Goal: Book appointment/travel/reservation

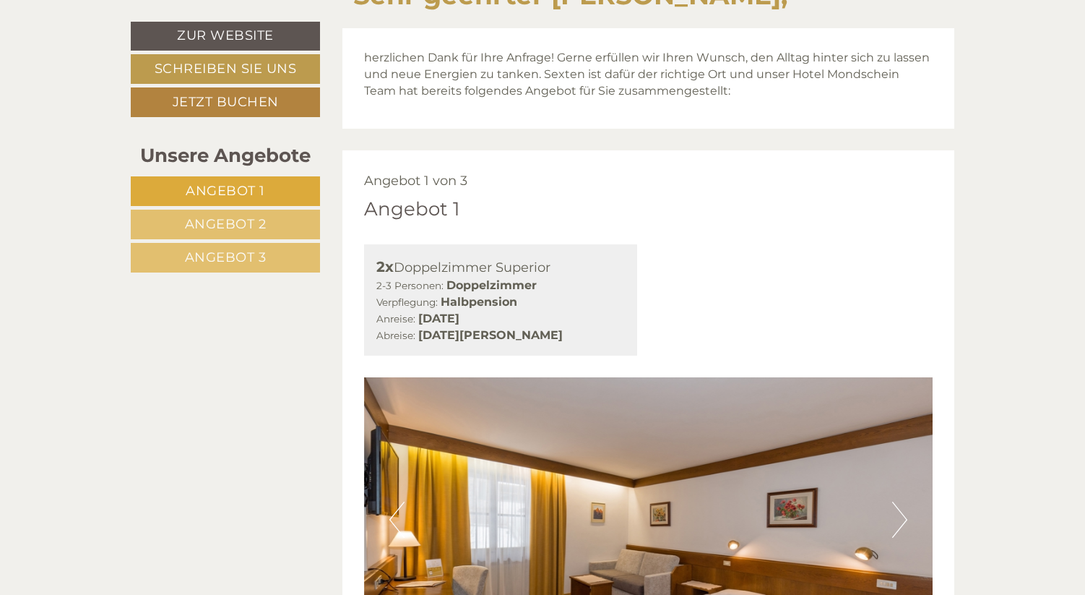
scroll to position [614, 0]
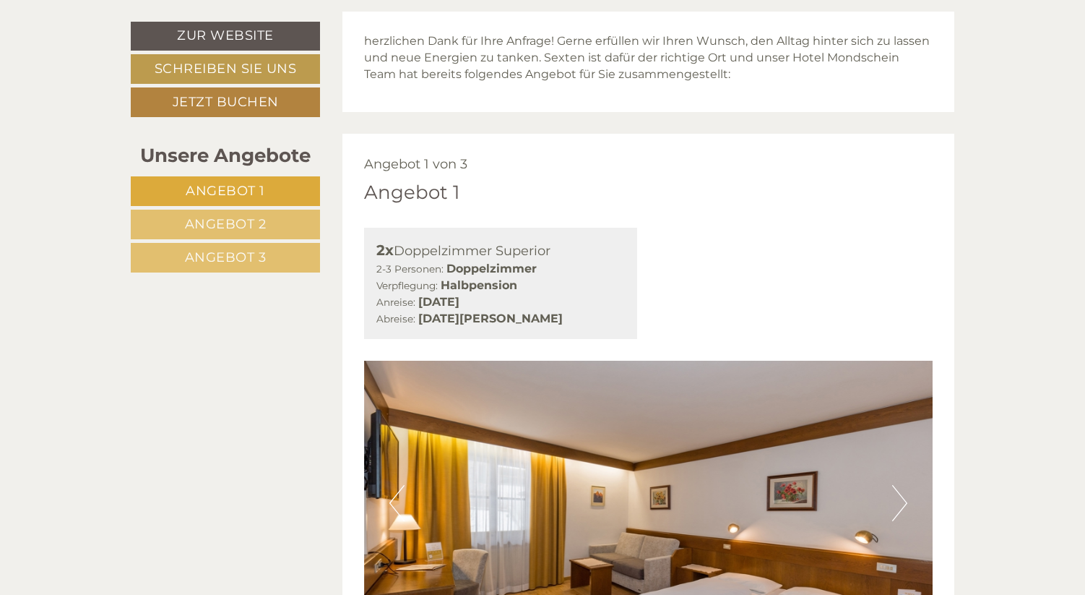
drag, startPoint x: 458, startPoint y: 302, endPoint x: 517, endPoint y: 302, distance: 59.2
click at [460, 302] on b "[DATE]" at bounding box center [438, 302] width 41 height 14
drag, startPoint x: 451, startPoint y: 324, endPoint x: 501, endPoint y: 324, distance: 50.6
click at [501, 324] on b "[DATE][PERSON_NAME]" at bounding box center [490, 318] width 145 height 14
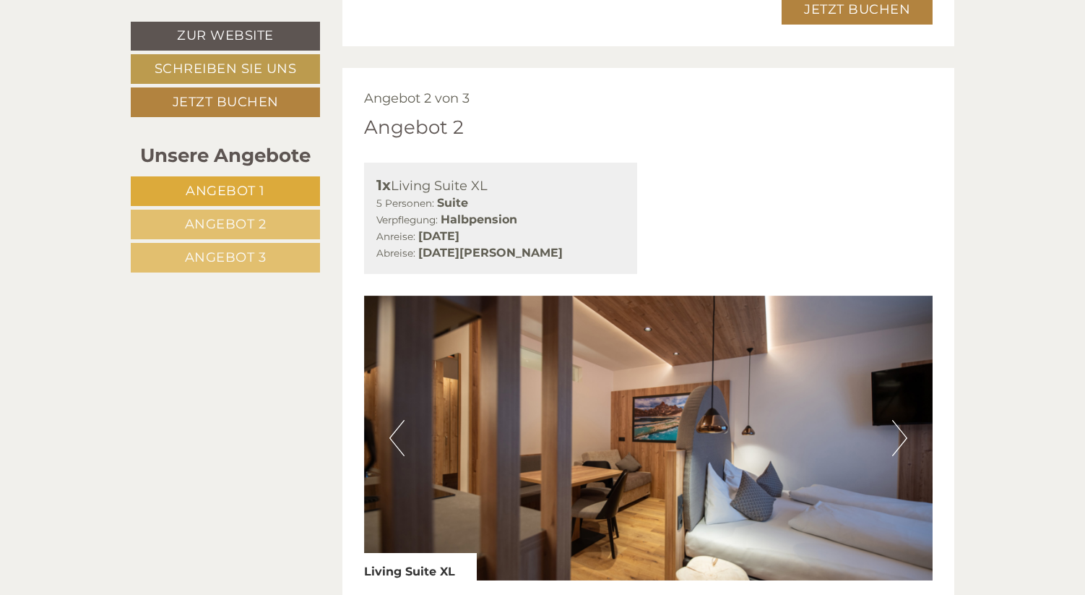
scroll to position [1603, 0]
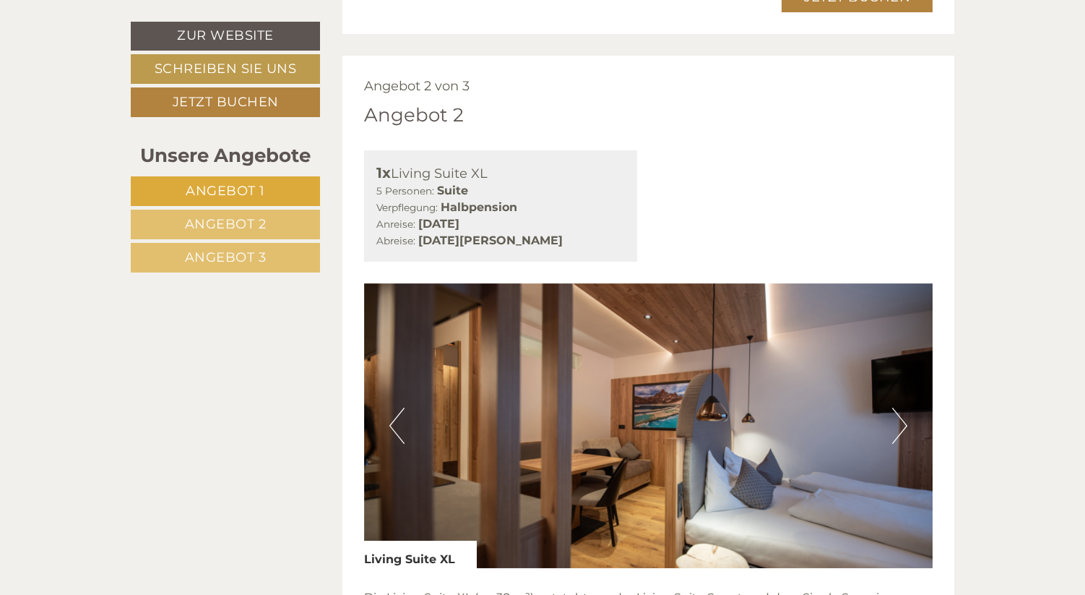
click at [897, 427] on button "Next" at bounding box center [899, 426] width 15 height 36
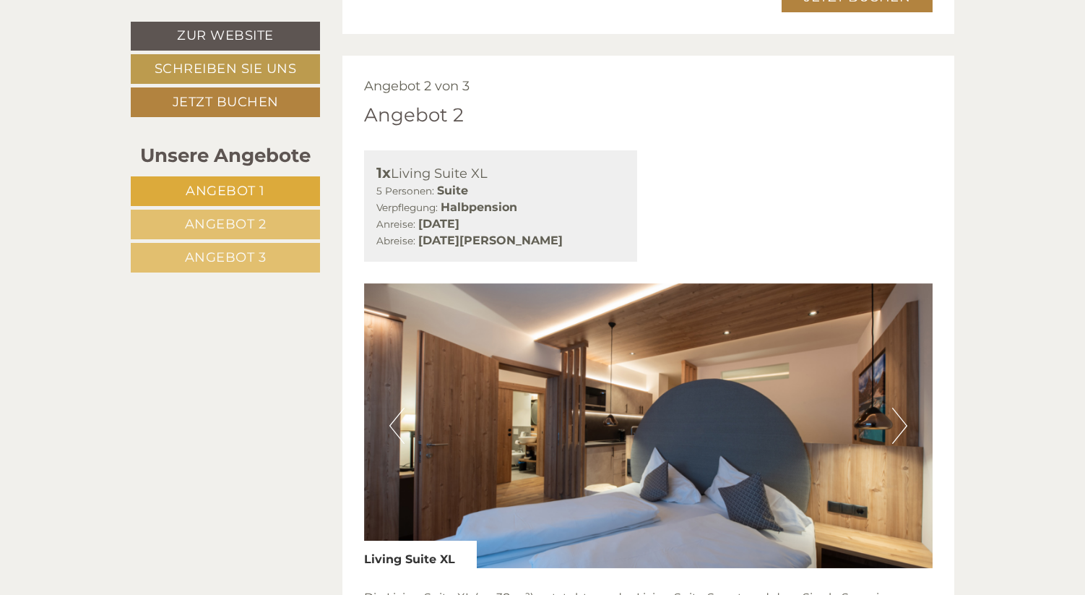
click at [899, 427] on button "Next" at bounding box center [899, 426] width 15 height 36
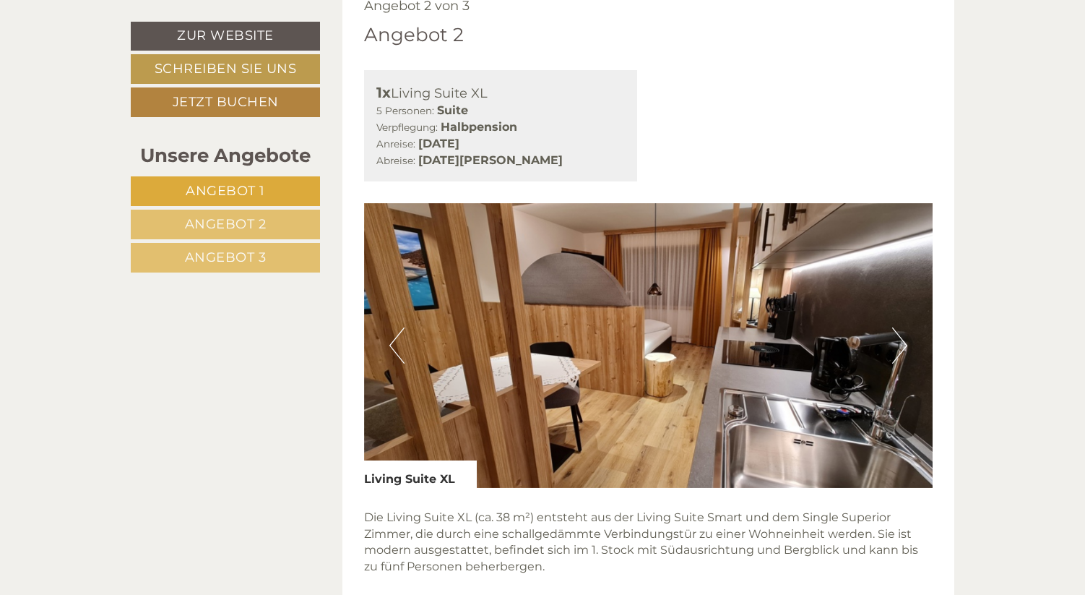
scroll to position [1692, 0]
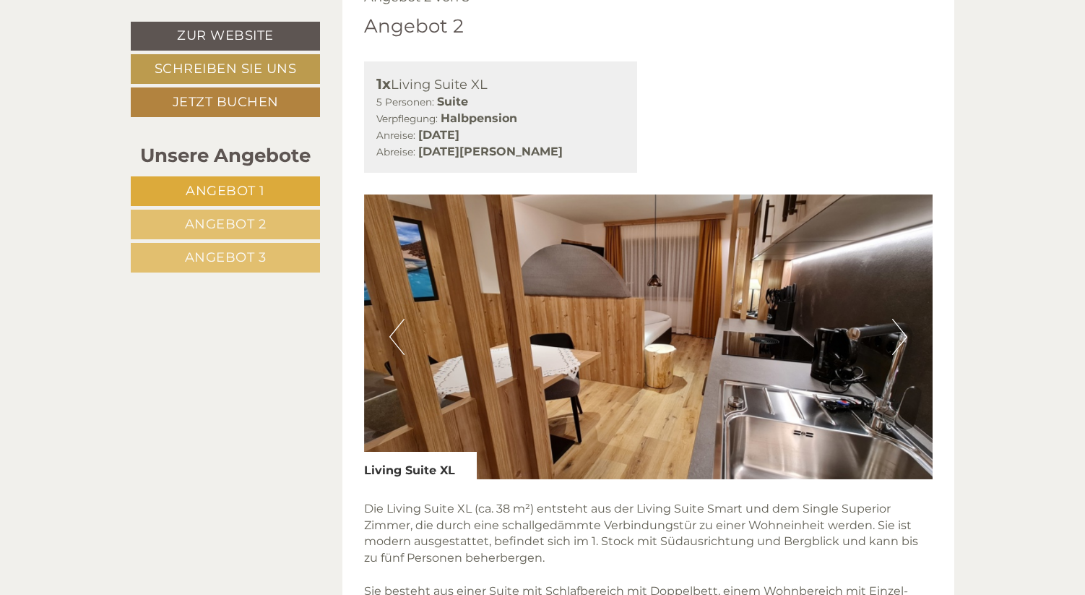
click at [899, 340] on button "Next" at bounding box center [899, 337] width 15 height 36
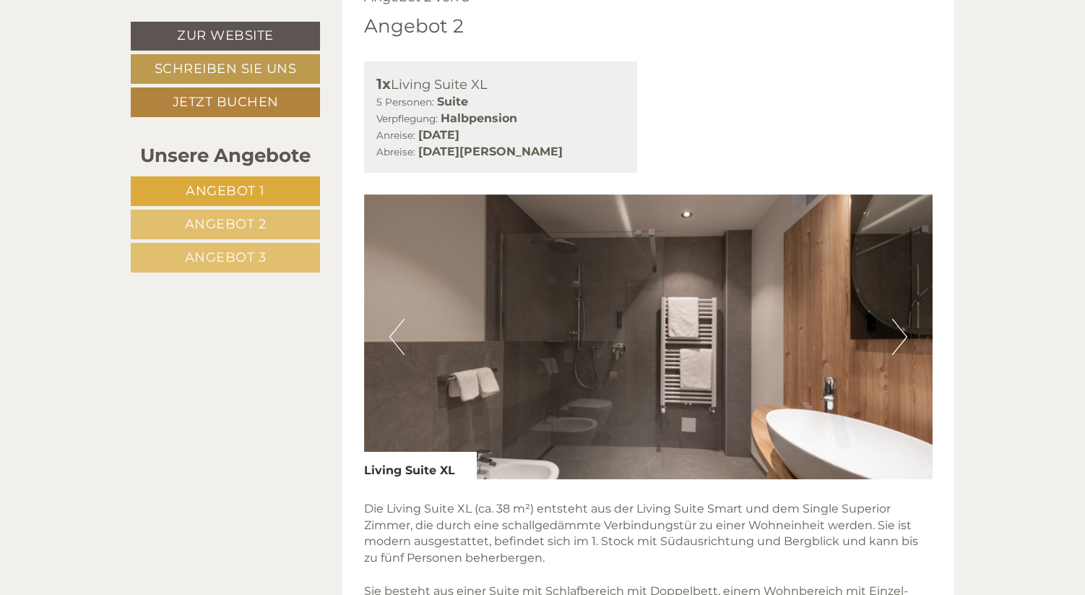
click at [899, 340] on button "Next" at bounding box center [899, 337] width 15 height 36
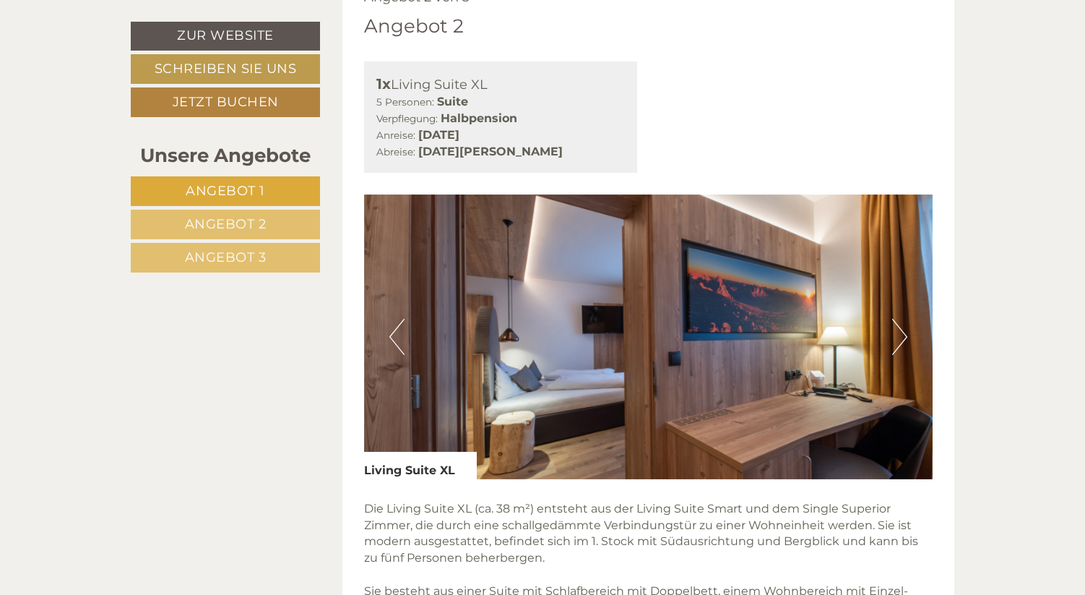
click at [901, 333] on button "Next" at bounding box center [899, 337] width 15 height 36
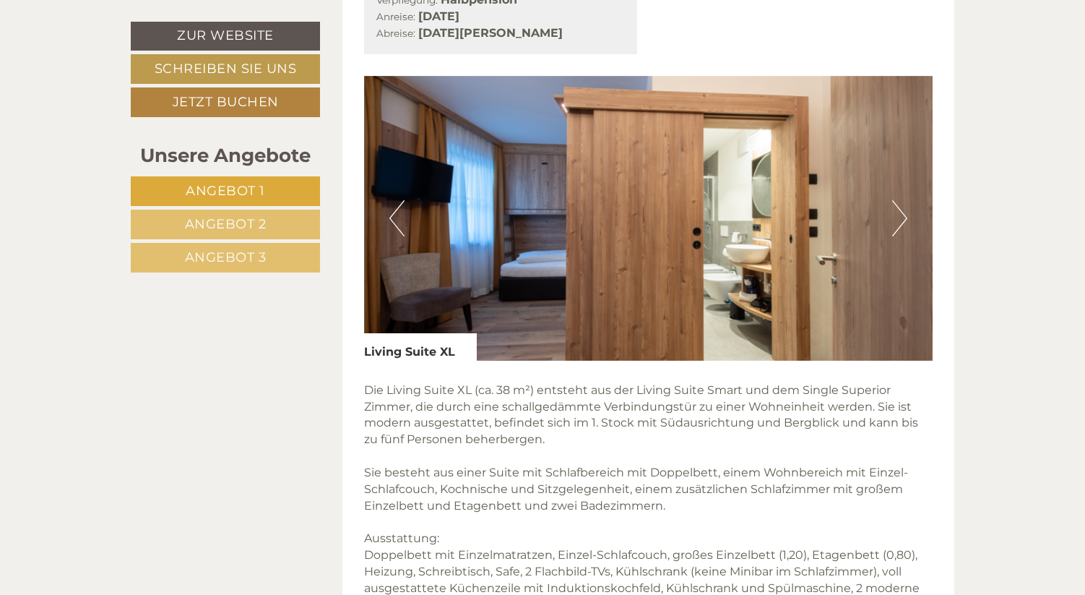
scroll to position [1820, 0]
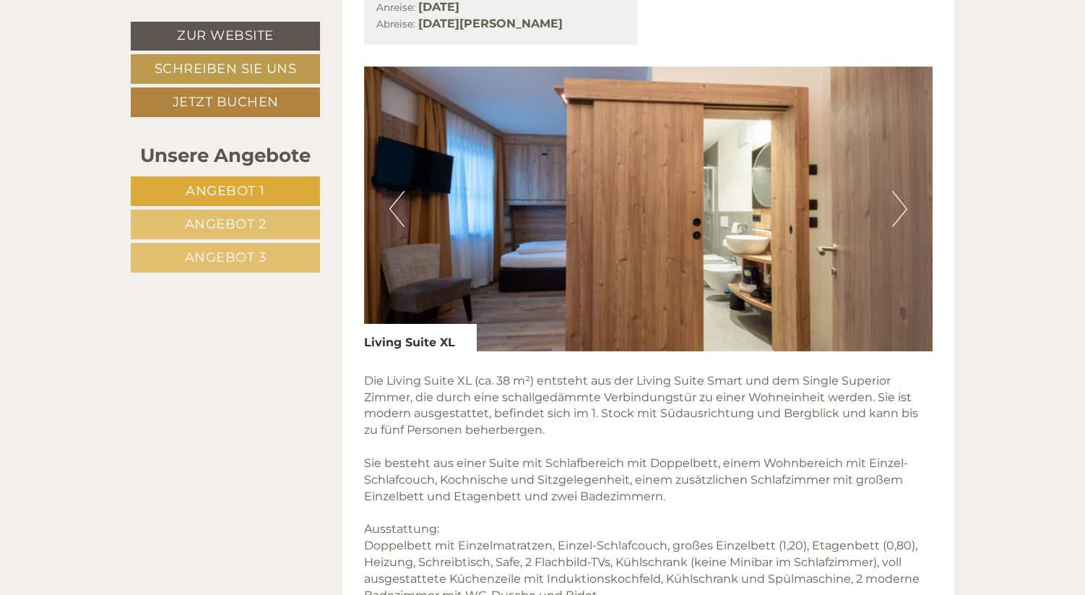
click at [905, 199] on button "Next" at bounding box center [899, 209] width 15 height 36
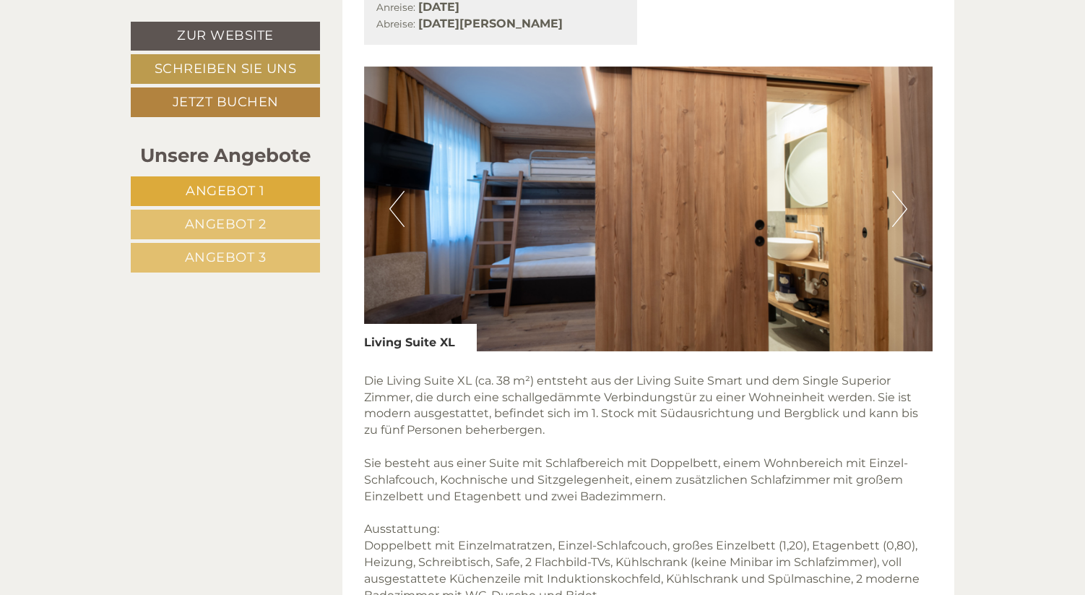
click at [905, 199] on button "Next" at bounding box center [899, 209] width 15 height 36
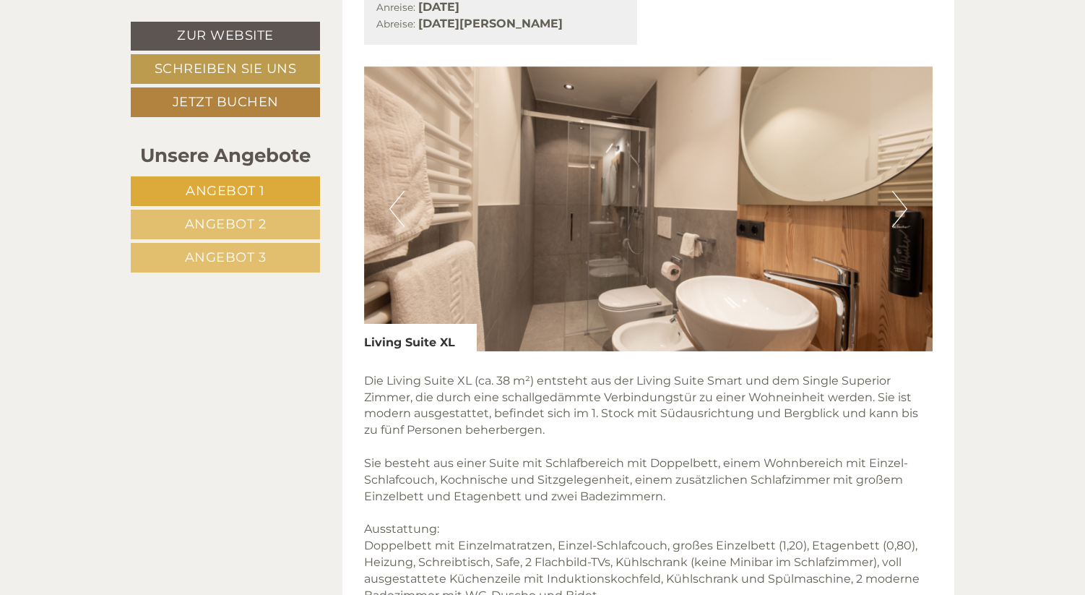
click at [895, 205] on button "Next" at bounding box center [899, 209] width 15 height 36
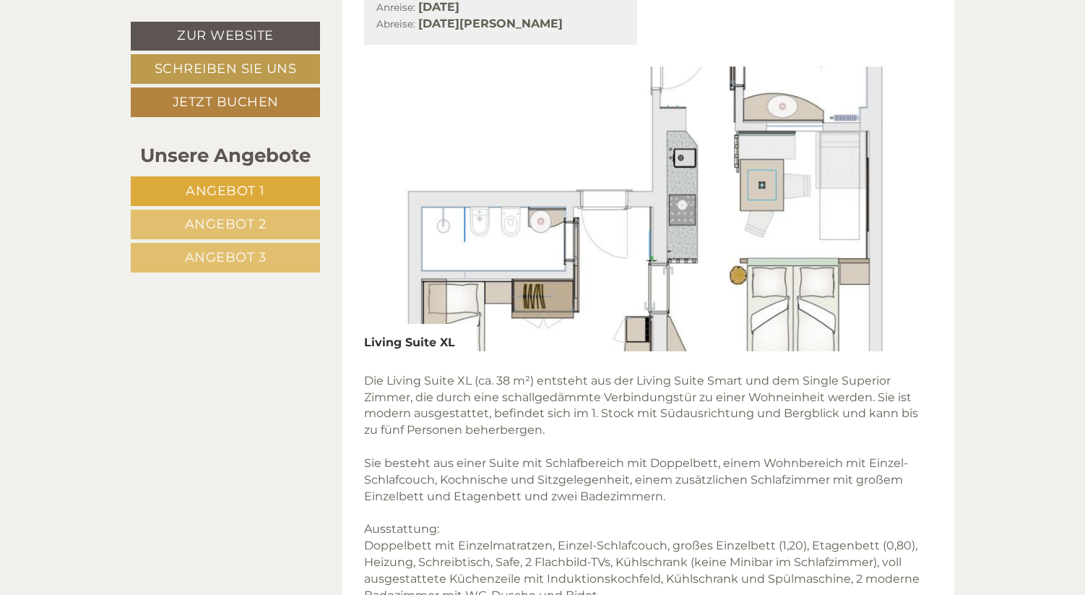
click at [895, 205] on button "Next" at bounding box center [899, 209] width 15 height 36
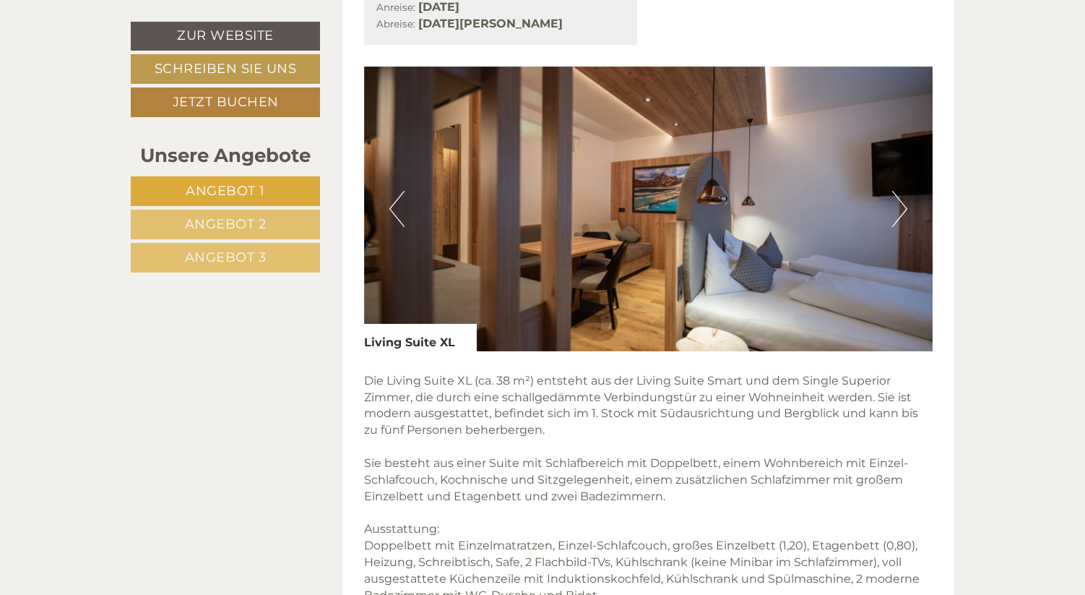
click at [895, 205] on button "Next" at bounding box center [899, 209] width 15 height 36
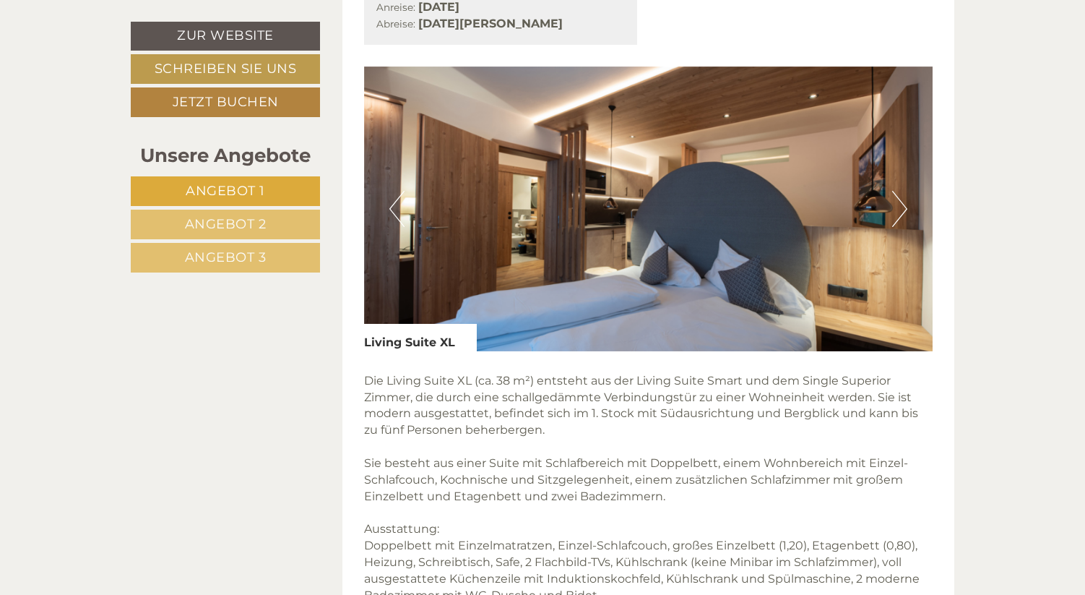
click at [895, 205] on button "Next" at bounding box center [899, 209] width 15 height 36
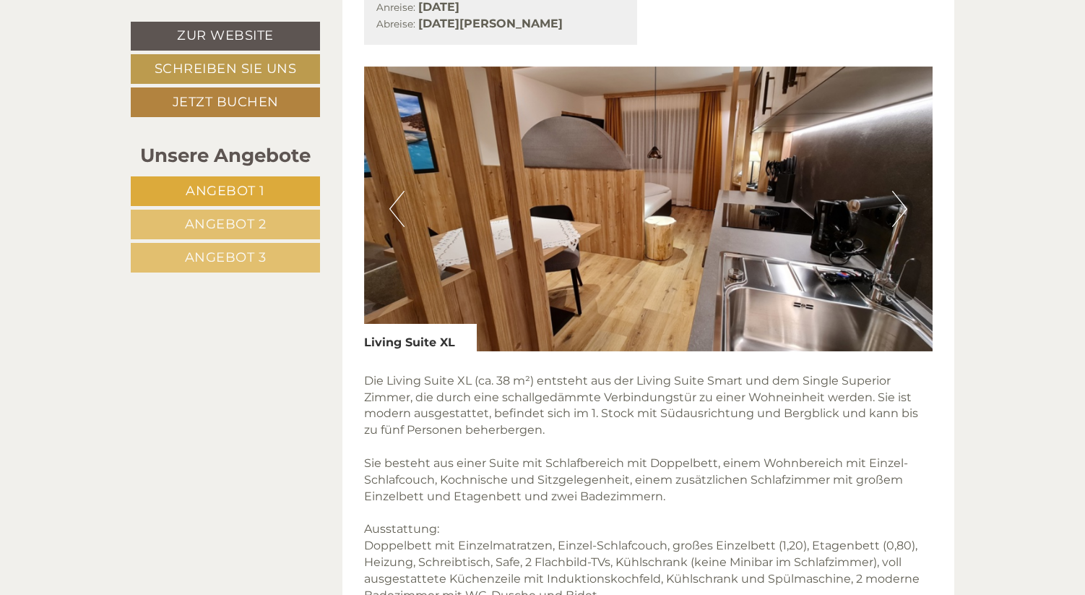
click at [895, 205] on button "Next" at bounding box center [899, 209] width 15 height 36
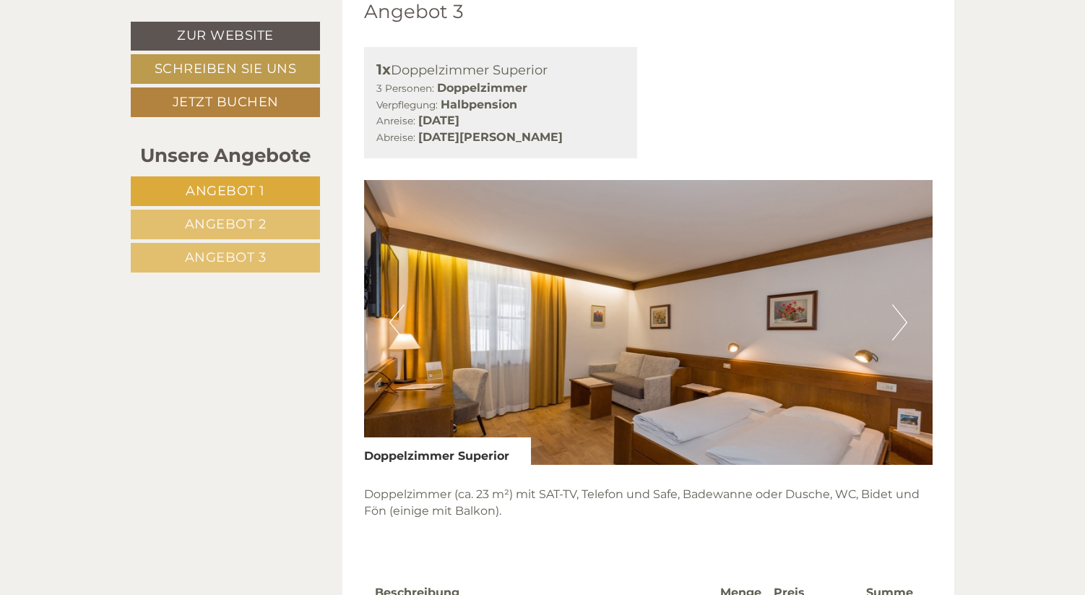
scroll to position [2816, 0]
click at [900, 319] on button "Next" at bounding box center [899, 321] width 15 height 36
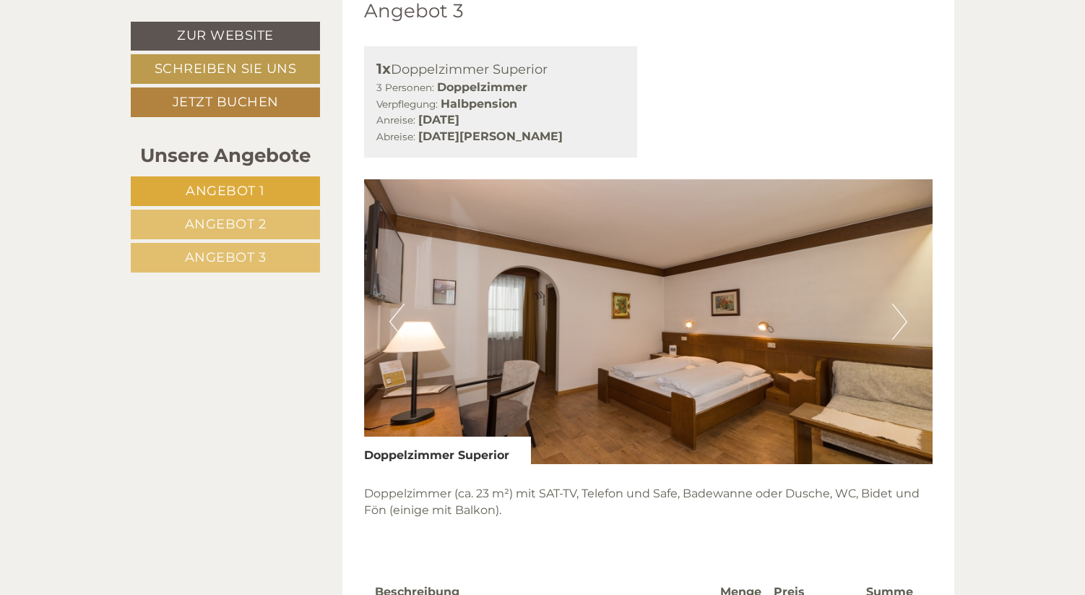
click at [900, 319] on button "Next" at bounding box center [899, 321] width 15 height 36
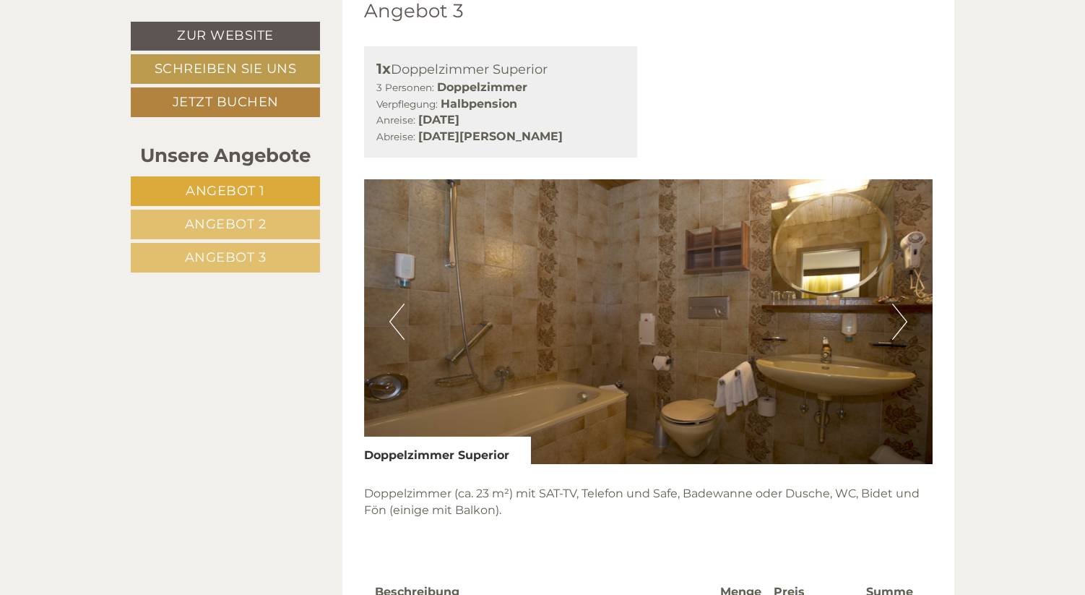
click at [900, 319] on button "Next" at bounding box center [899, 321] width 15 height 36
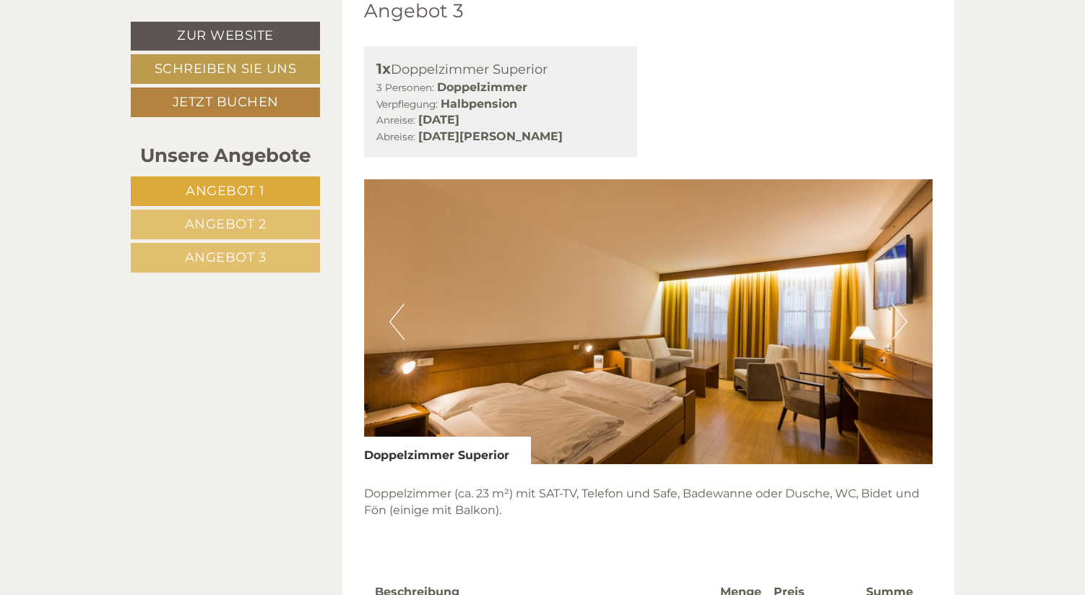
click at [900, 319] on button "Next" at bounding box center [899, 321] width 15 height 36
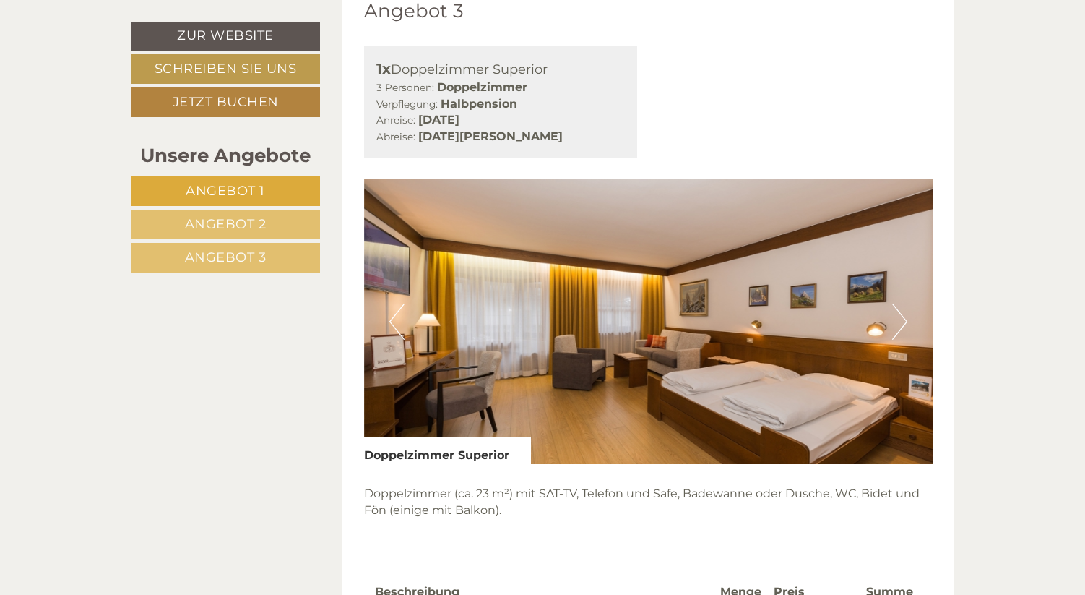
click at [900, 319] on button "Next" at bounding box center [899, 321] width 15 height 36
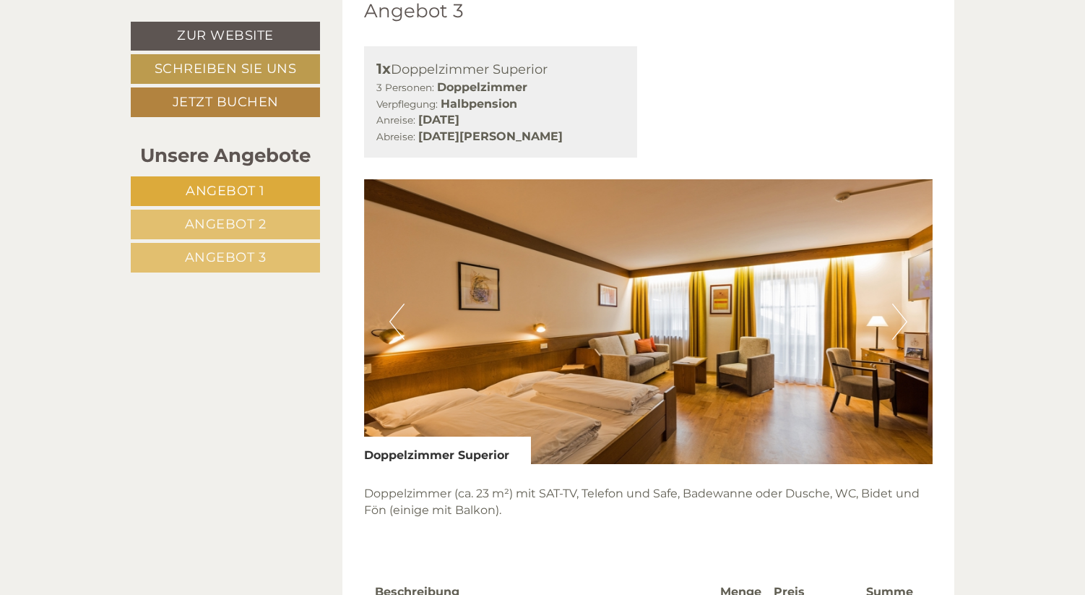
click at [900, 319] on button "Next" at bounding box center [899, 321] width 15 height 36
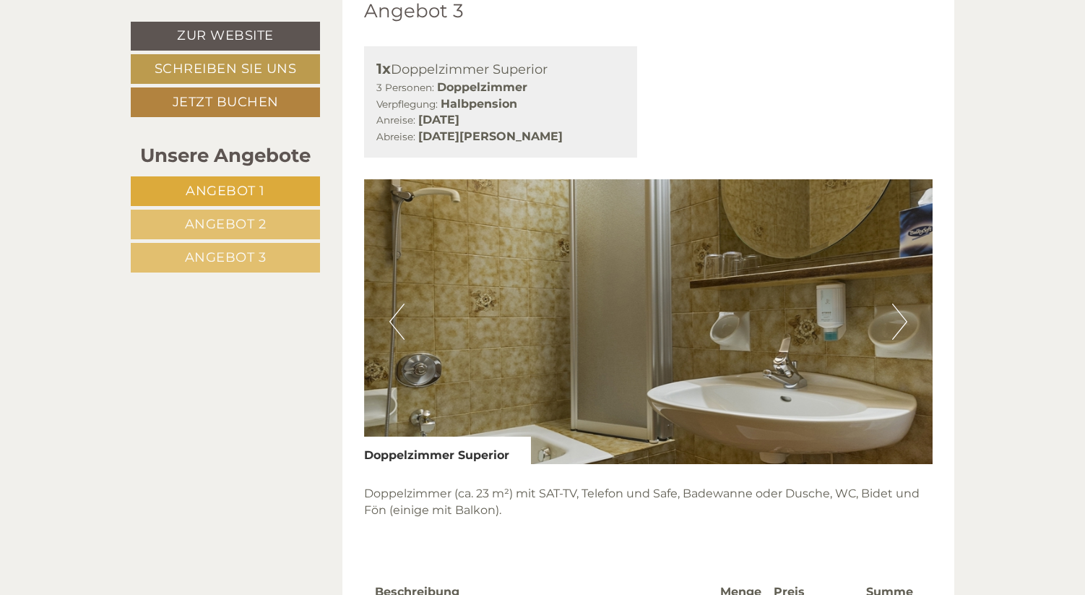
click at [900, 319] on button "Next" at bounding box center [899, 321] width 15 height 36
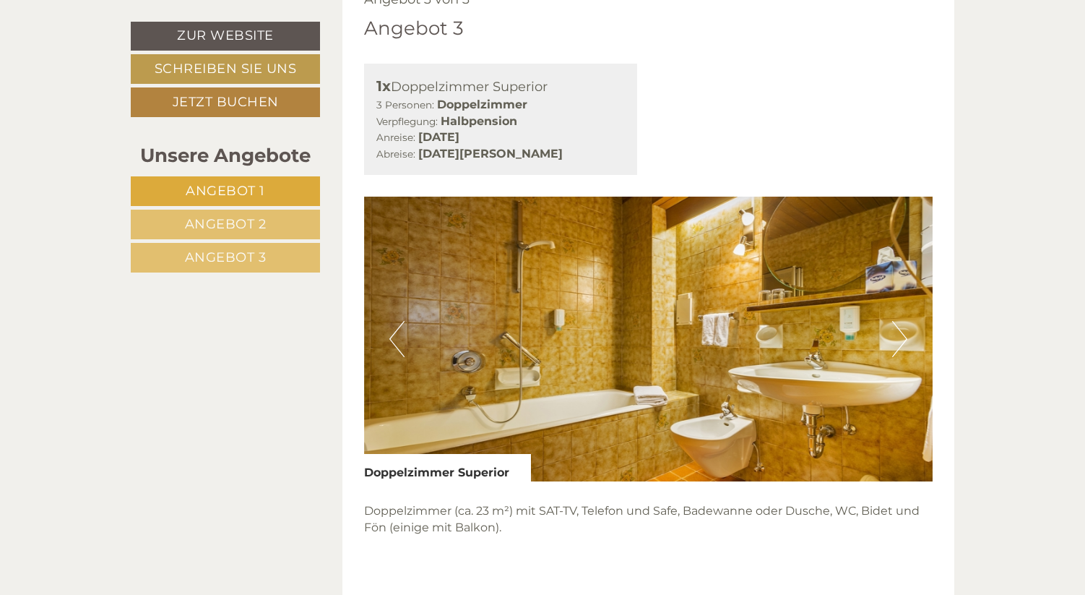
scroll to position [2802, 0]
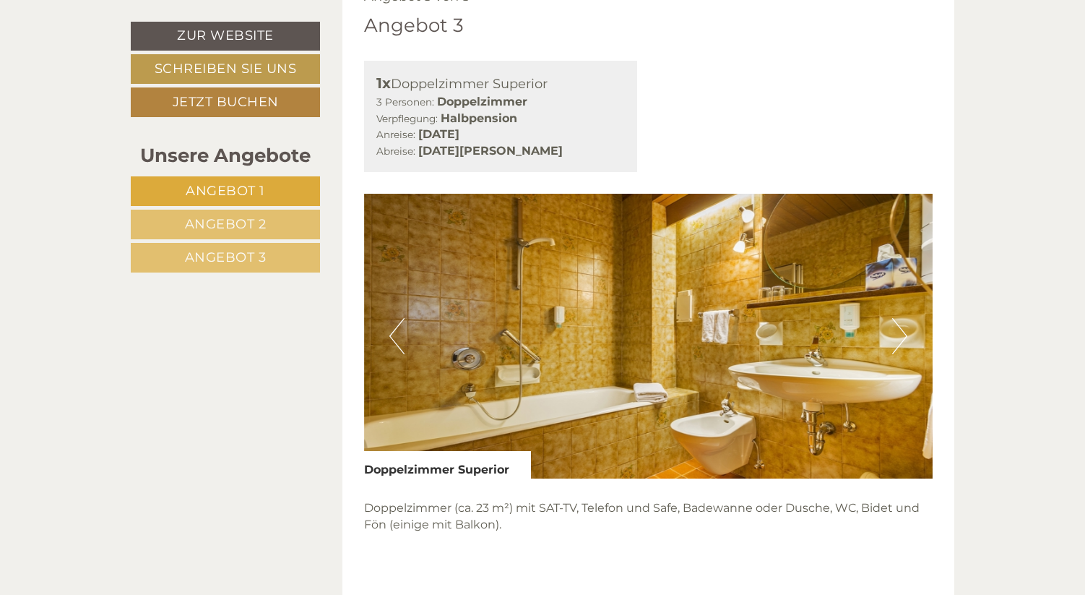
click at [894, 327] on button "Next" at bounding box center [899, 336] width 15 height 36
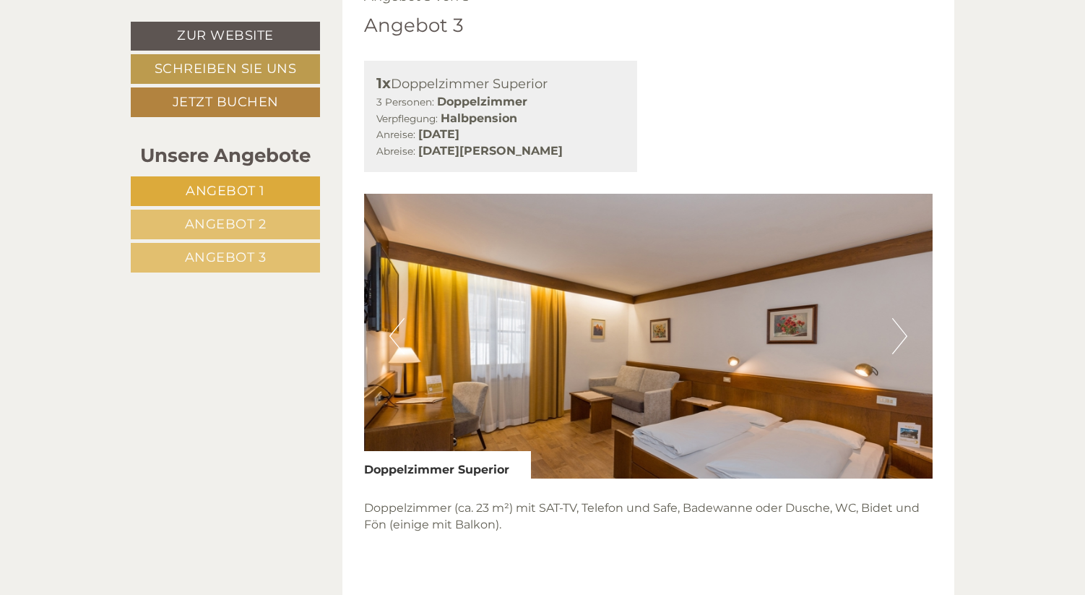
click at [894, 327] on button "Next" at bounding box center [899, 336] width 15 height 36
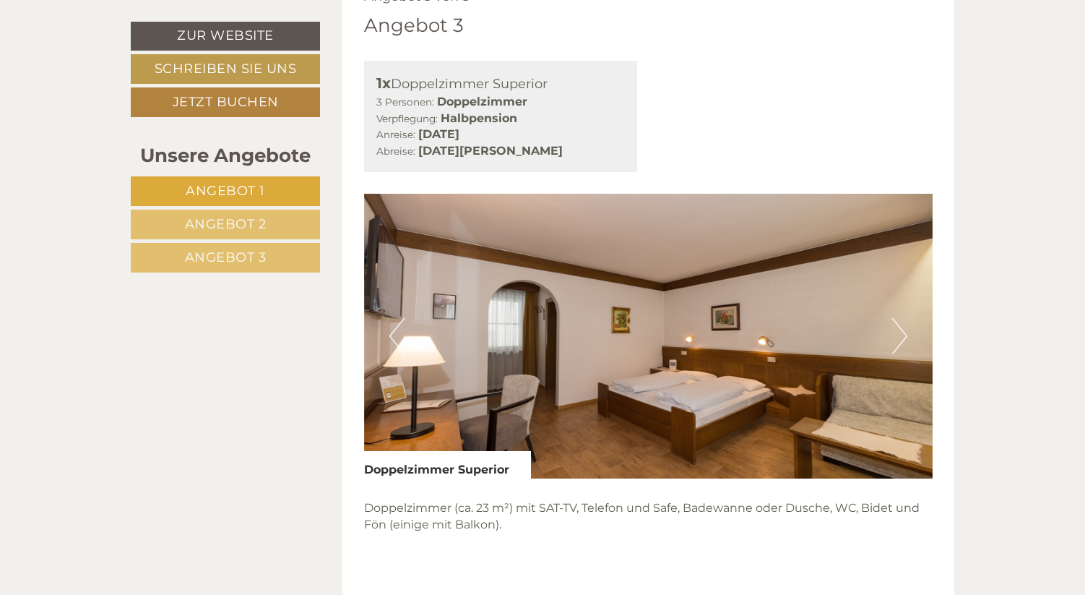
click at [894, 327] on button "Next" at bounding box center [899, 336] width 15 height 36
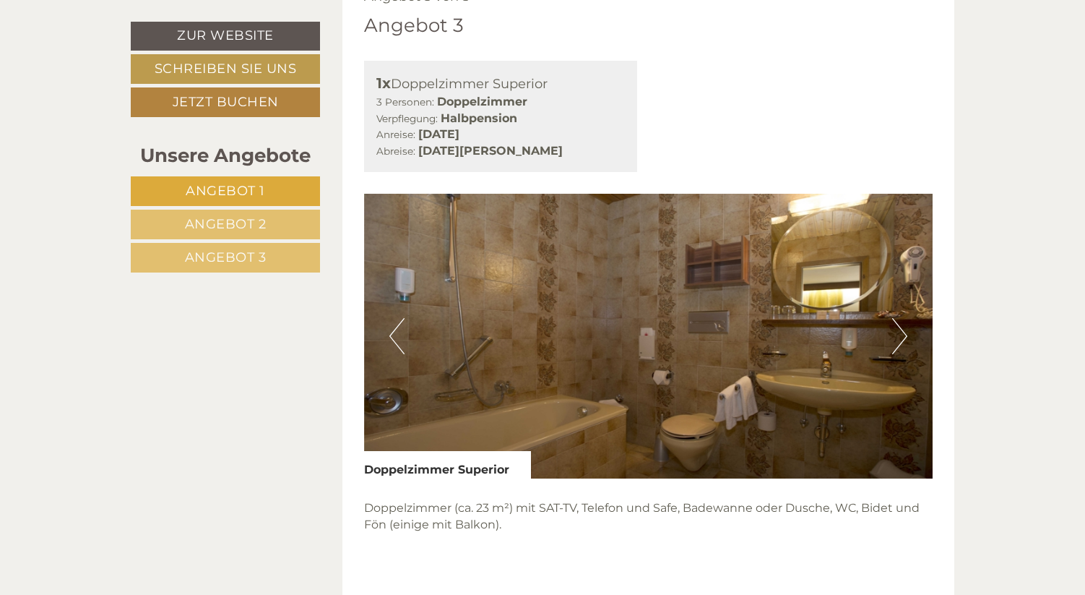
click at [894, 327] on button "Next" at bounding box center [899, 336] width 15 height 36
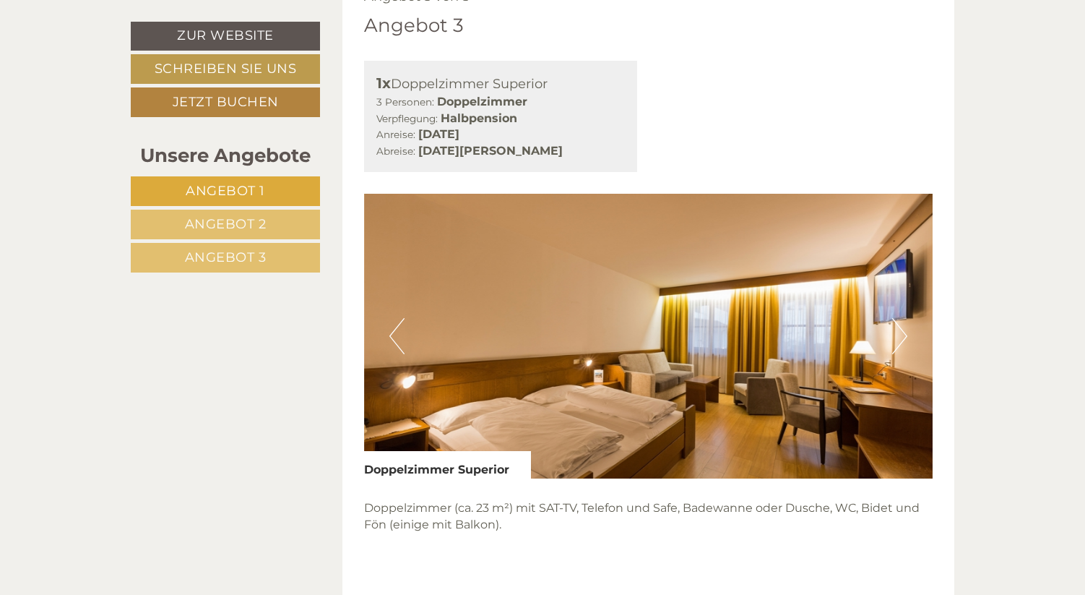
click at [894, 327] on button "Next" at bounding box center [899, 336] width 15 height 36
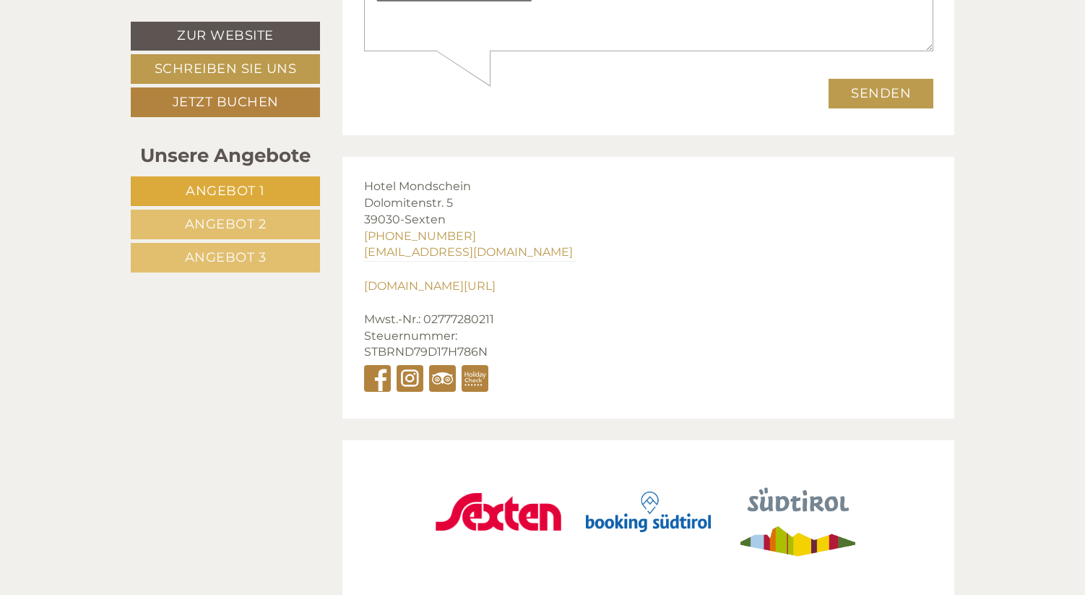
scroll to position [4842, 0]
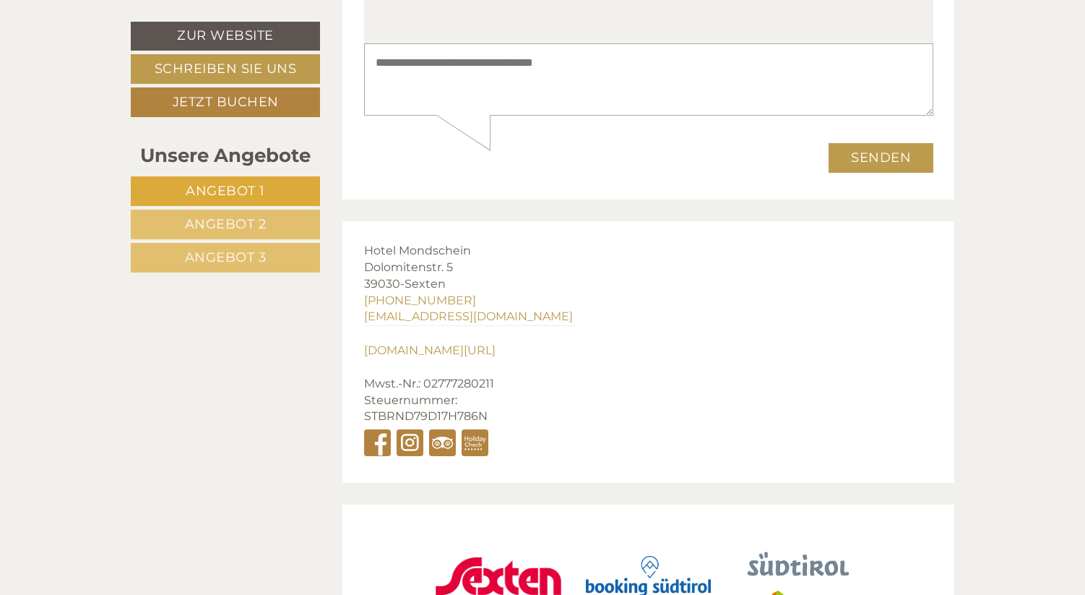
click at [250, 218] on span "Angebot 2" at bounding box center [226, 224] width 82 height 16
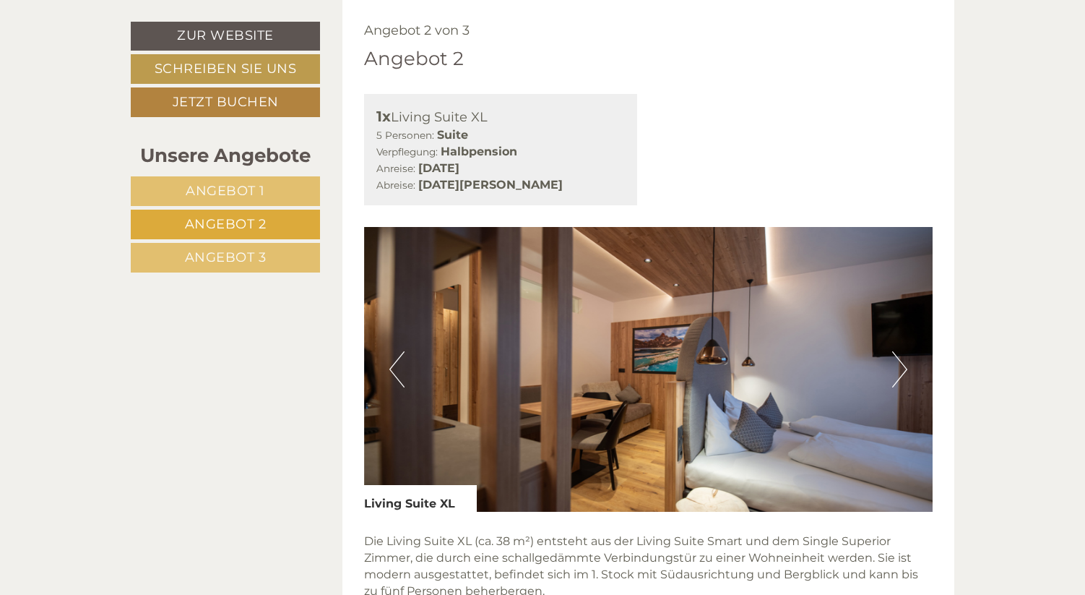
click at [255, 257] on span "Angebot 3" at bounding box center [226, 257] width 82 height 16
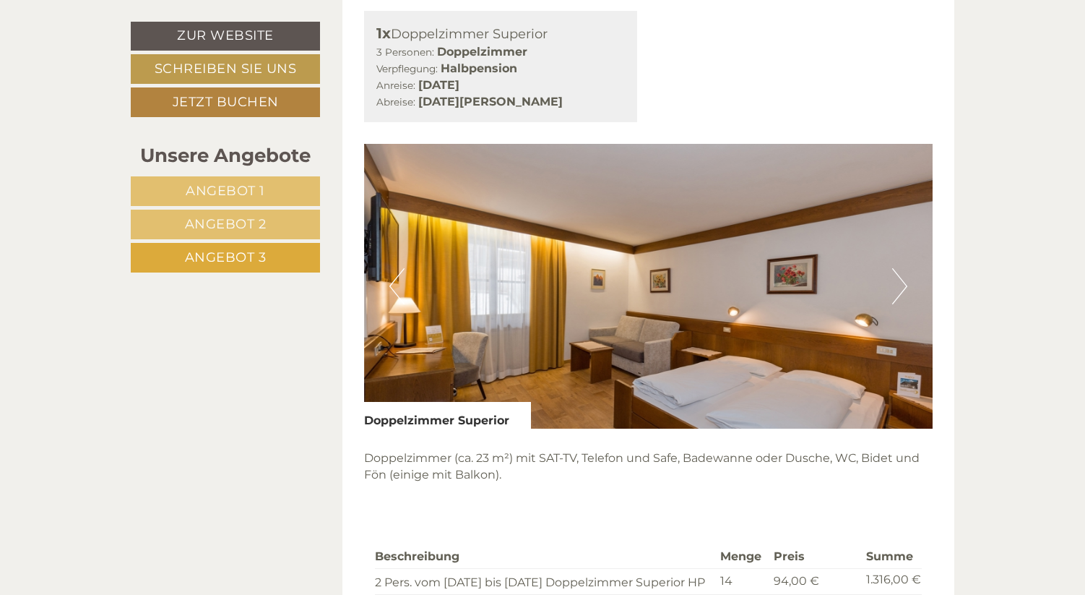
scroll to position [671, 0]
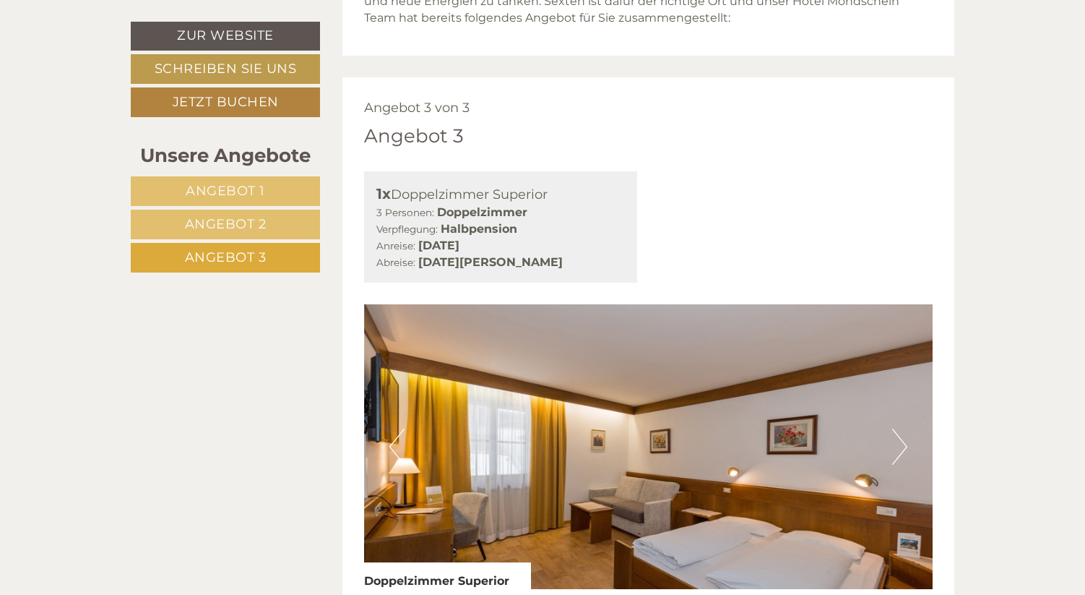
click at [236, 225] on span "Angebot 2" at bounding box center [226, 224] width 82 height 16
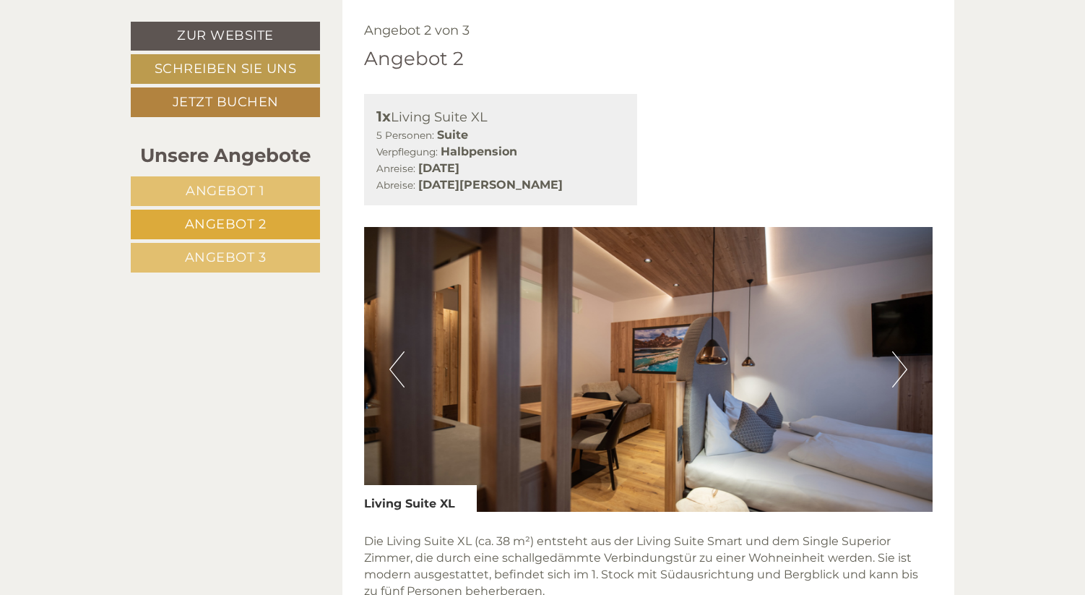
click at [243, 186] on span "Angebot 1" at bounding box center [225, 191] width 79 height 16
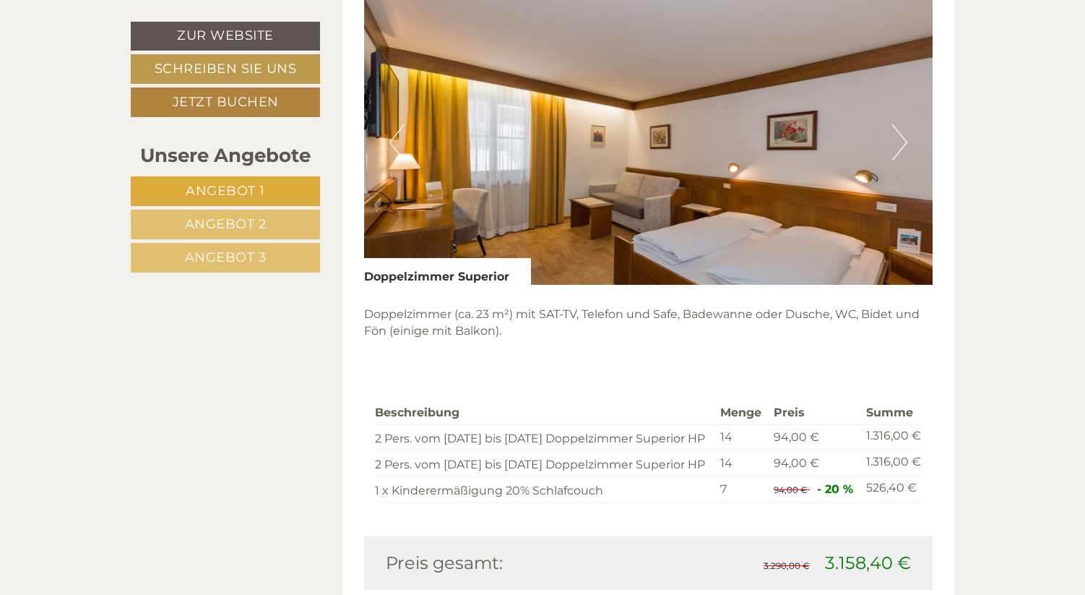
scroll to position [971, 0]
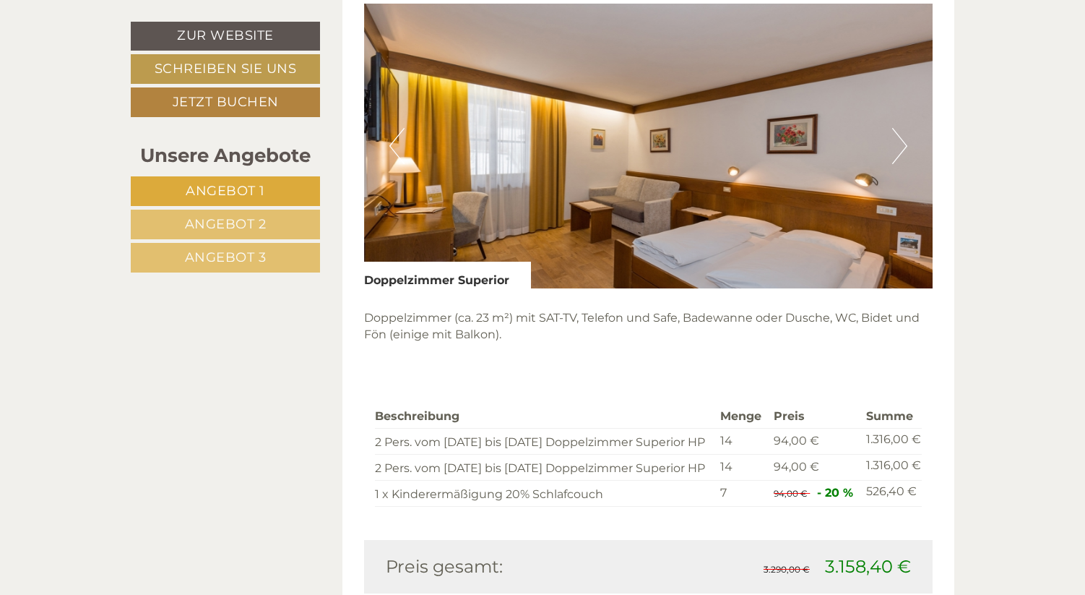
click at [891, 149] on img at bounding box center [648, 146] width 569 height 285
click at [900, 144] on button "Next" at bounding box center [899, 146] width 15 height 36
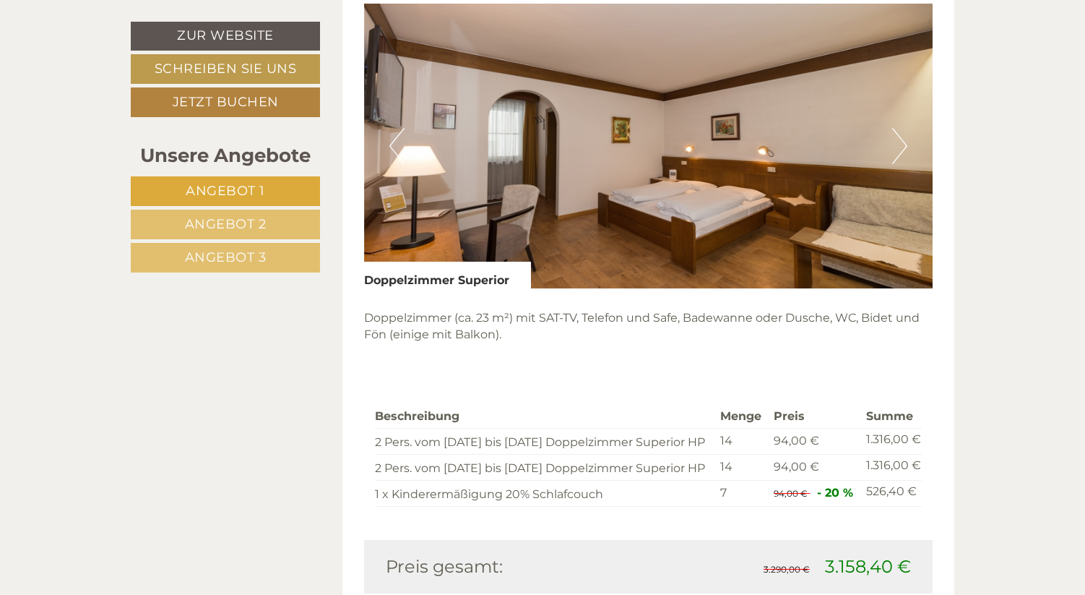
click at [900, 144] on button "Next" at bounding box center [899, 146] width 15 height 36
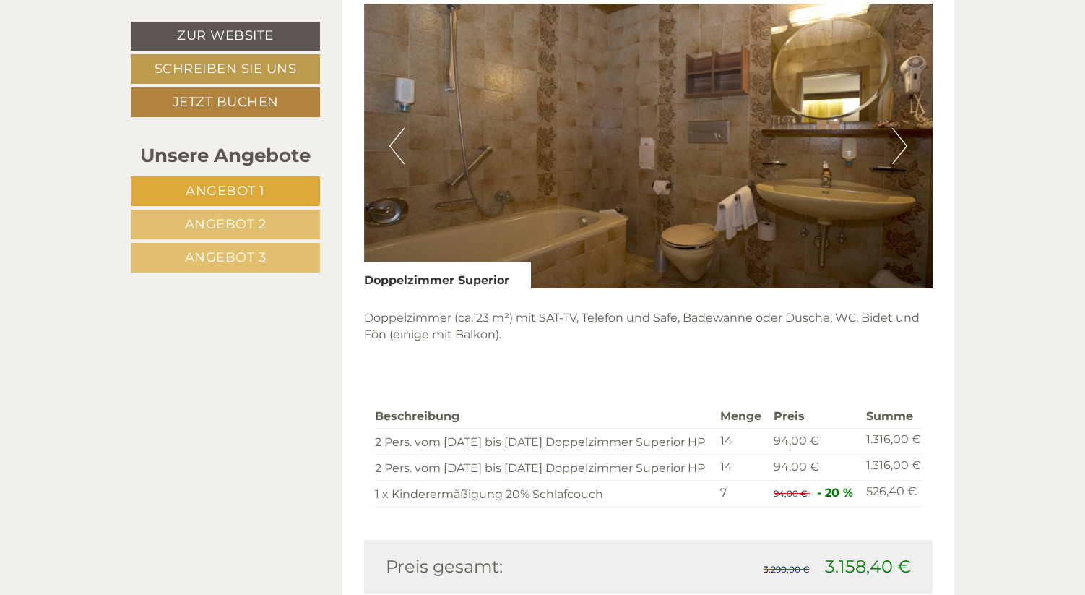
click at [900, 144] on button "Next" at bounding box center [899, 146] width 15 height 36
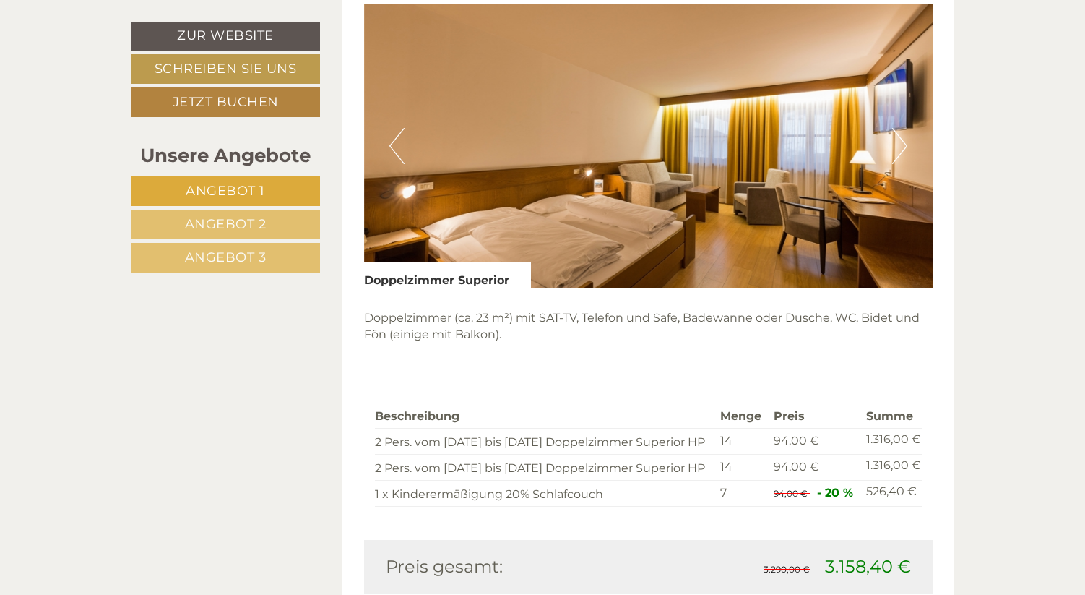
click at [900, 144] on button "Next" at bounding box center [899, 146] width 15 height 36
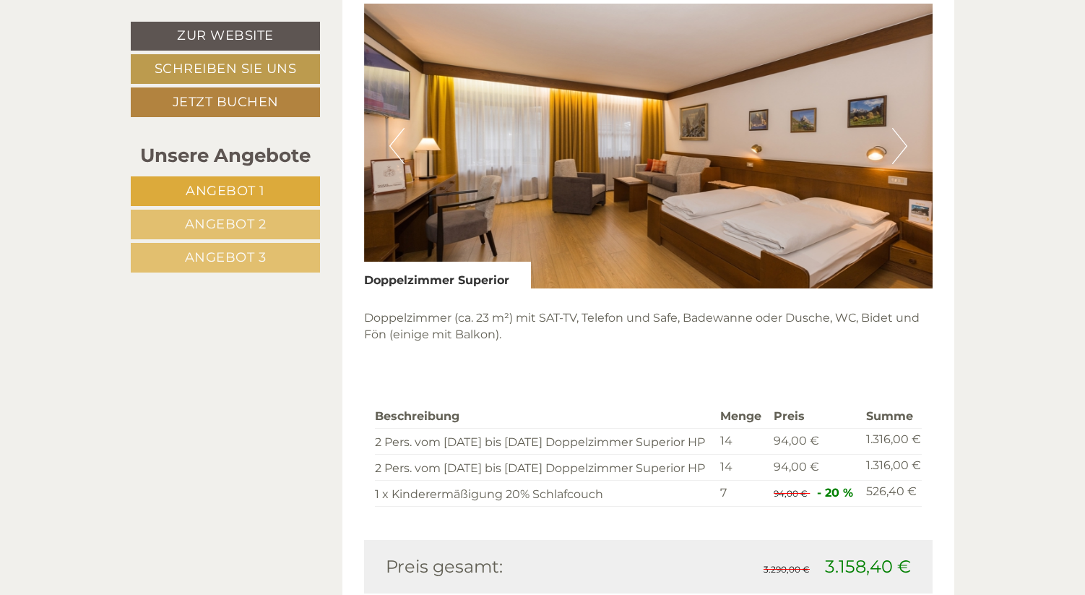
click at [901, 143] on button "Next" at bounding box center [899, 146] width 15 height 36
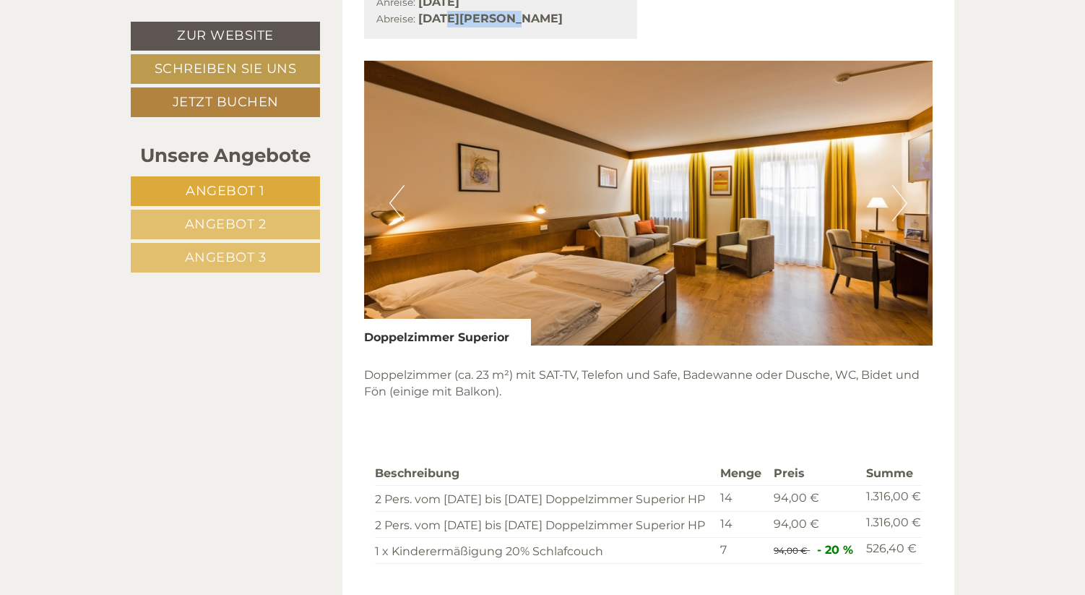
scroll to position [913, 0]
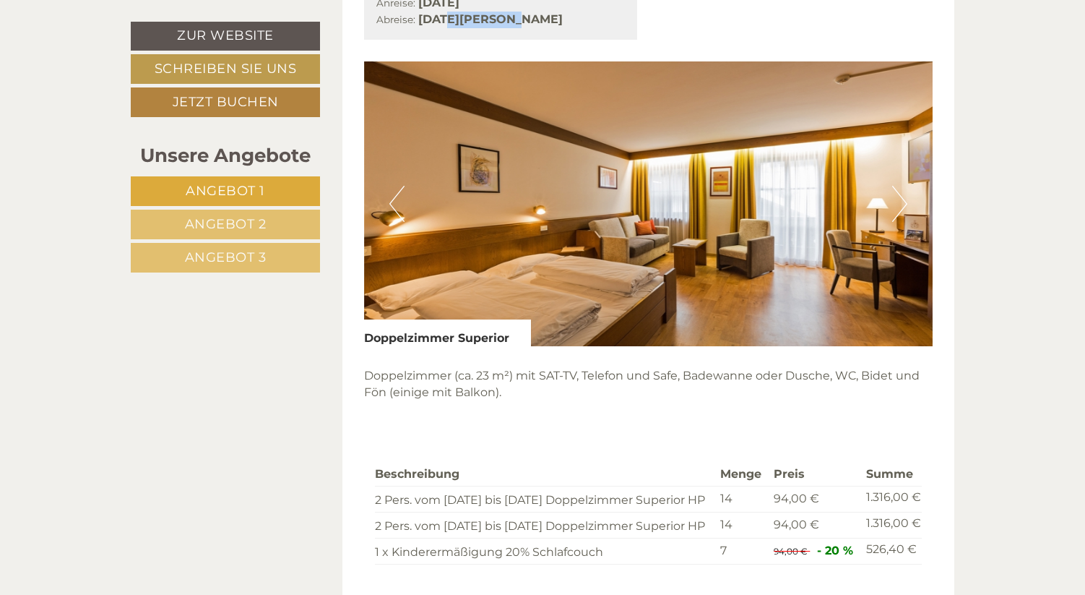
click at [259, 225] on span "Angebot 2" at bounding box center [226, 224] width 82 height 16
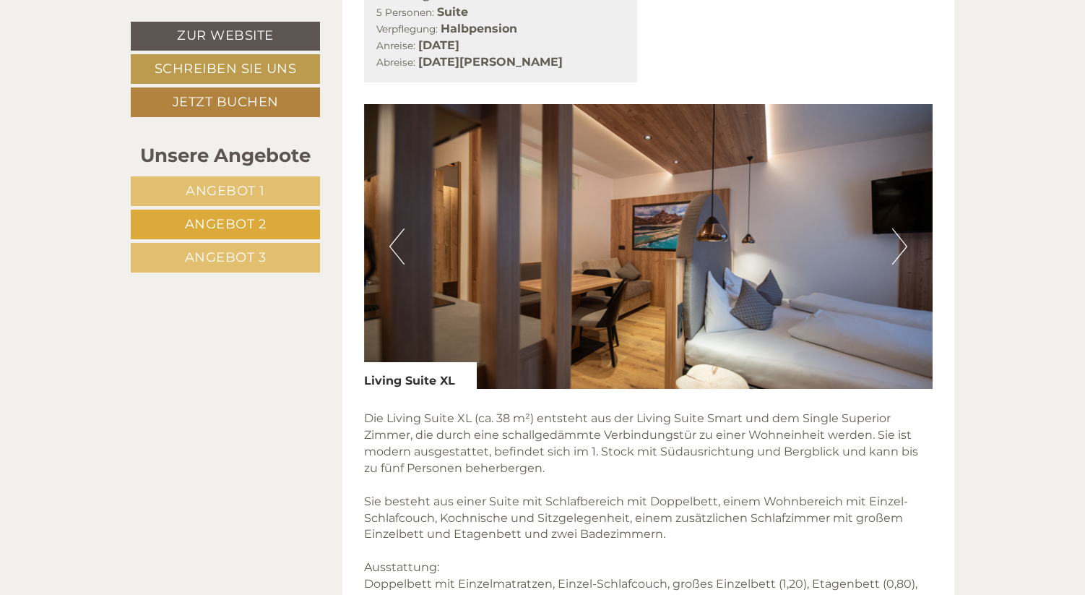
scroll to position [879, 0]
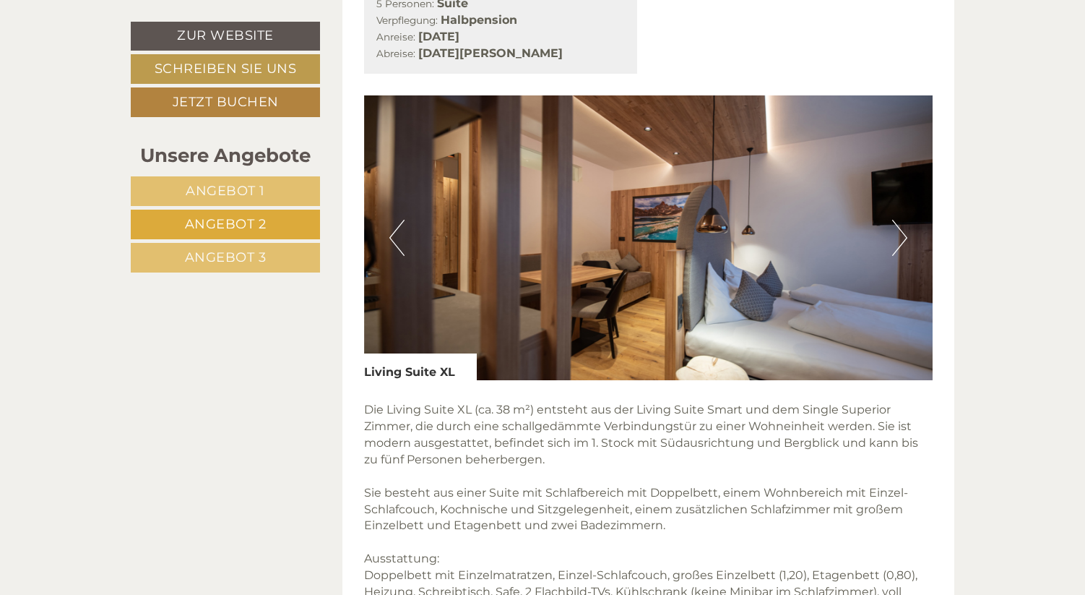
click at [904, 236] on button "Next" at bounding box center [899, 238] width 15 height 36
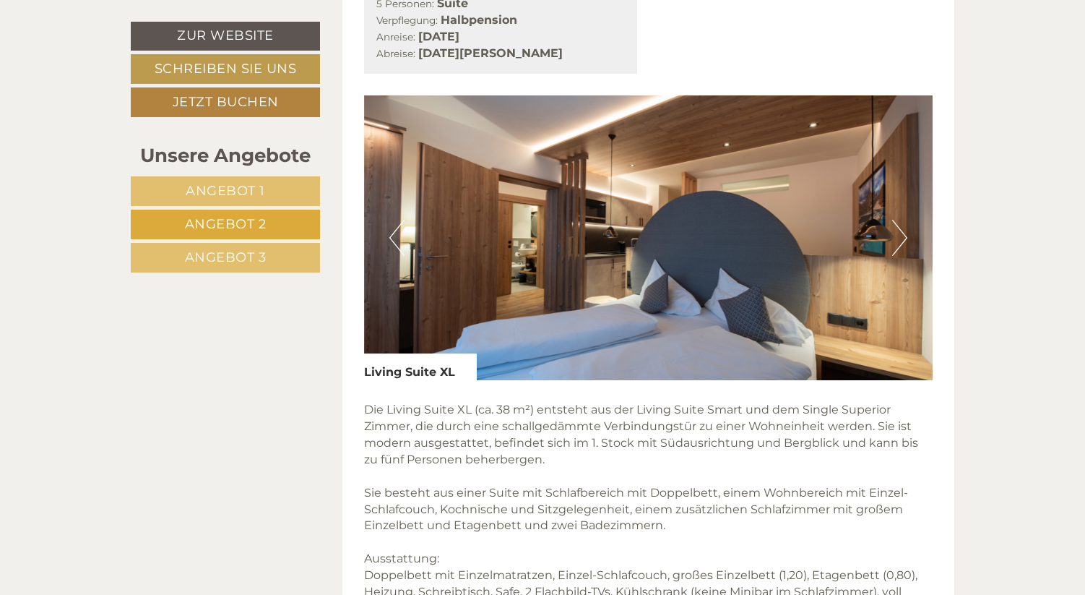
click at [904, 235] on button "Next" at bounding box center [899, 238] width 15 height 36
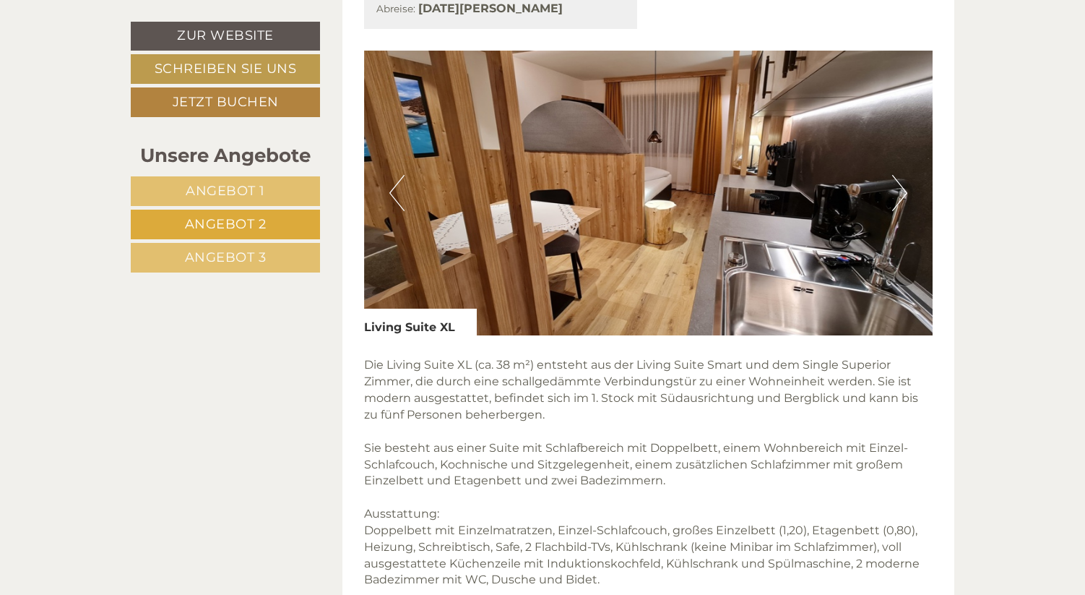
scroll to position [906, 0]
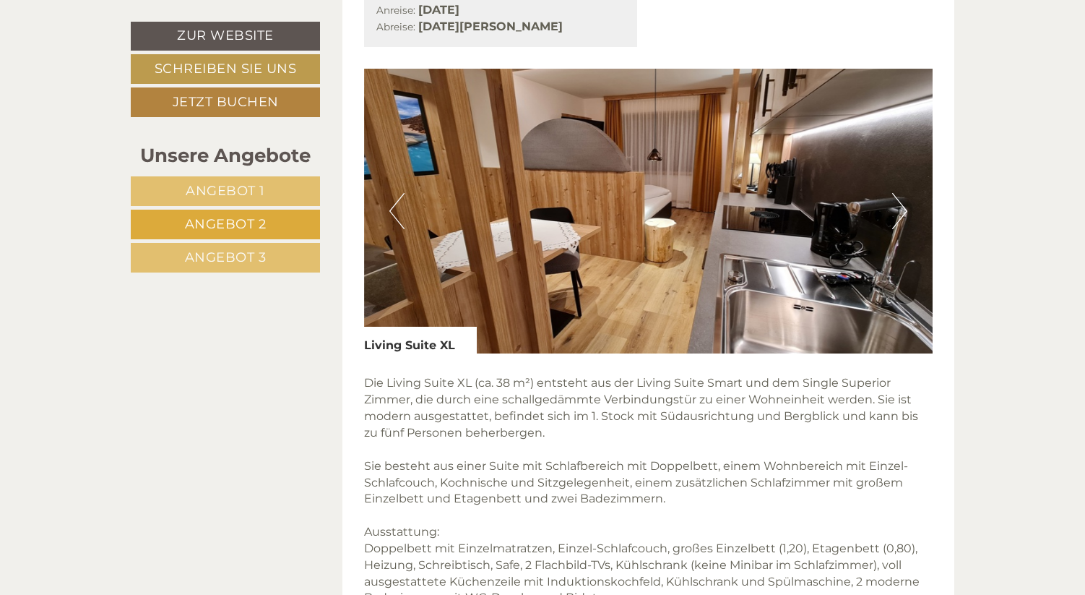
click at [897, 207] on button "Next" at bounding box center [899, 211] width 15 height 36
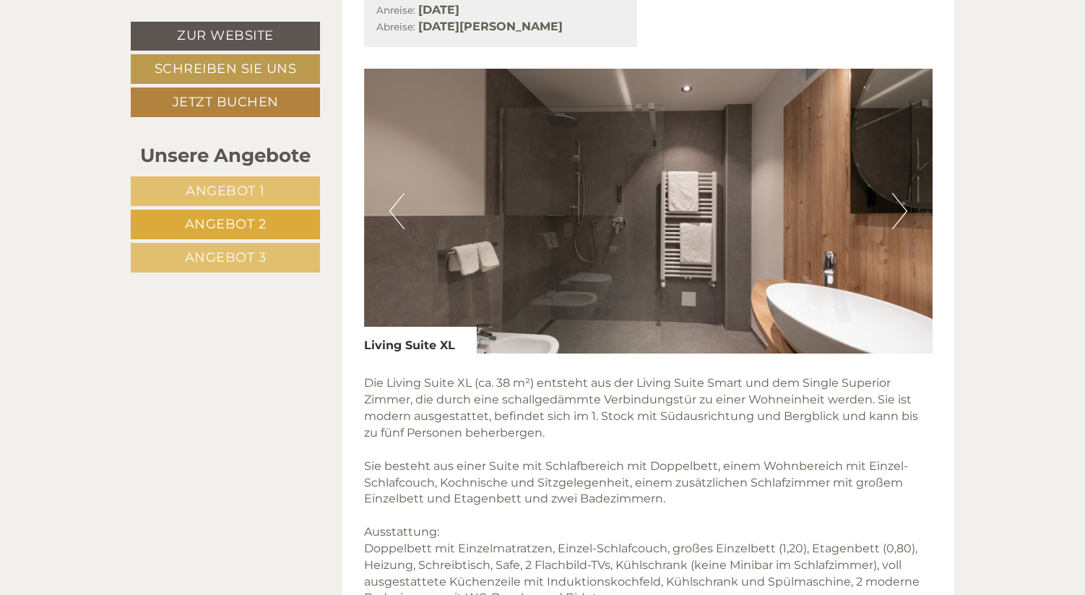
click at [897, 207] on button "Next" at bounding box center [899, 211] width 15 height 36
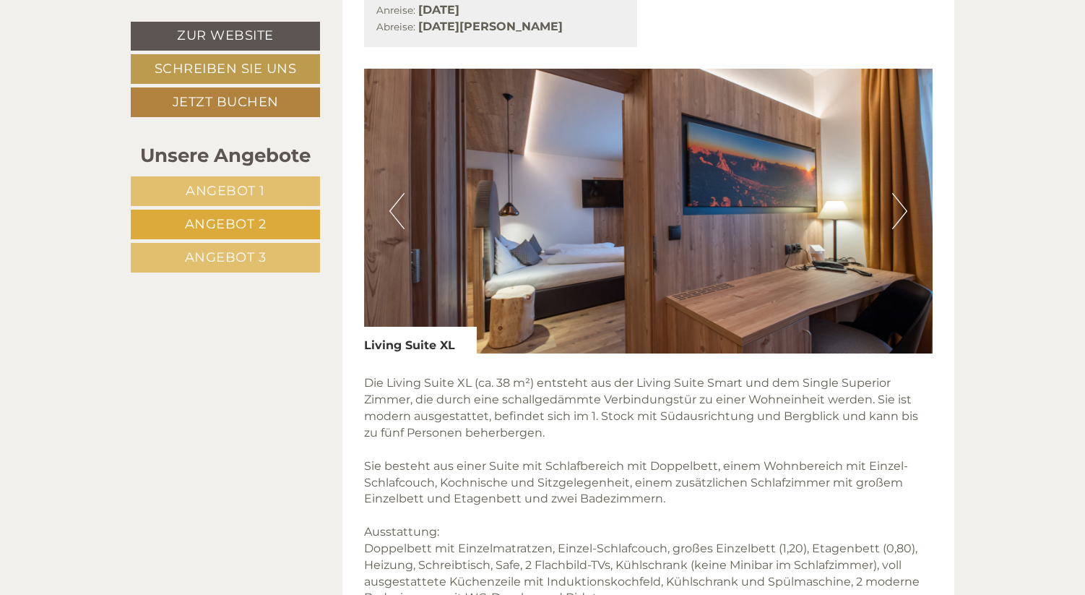
click at [897, 207] on button "Next" at bounding box center [899, 211] width 15 height 36
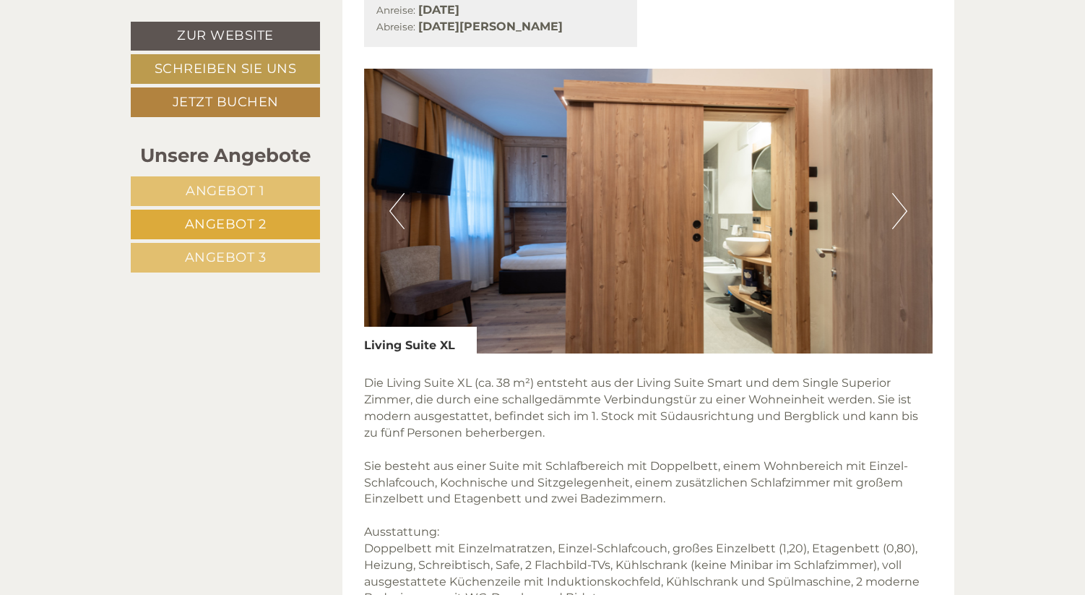
click at [897, 207] on button "Next" at bounding box center [899, 211] width 15 height 36
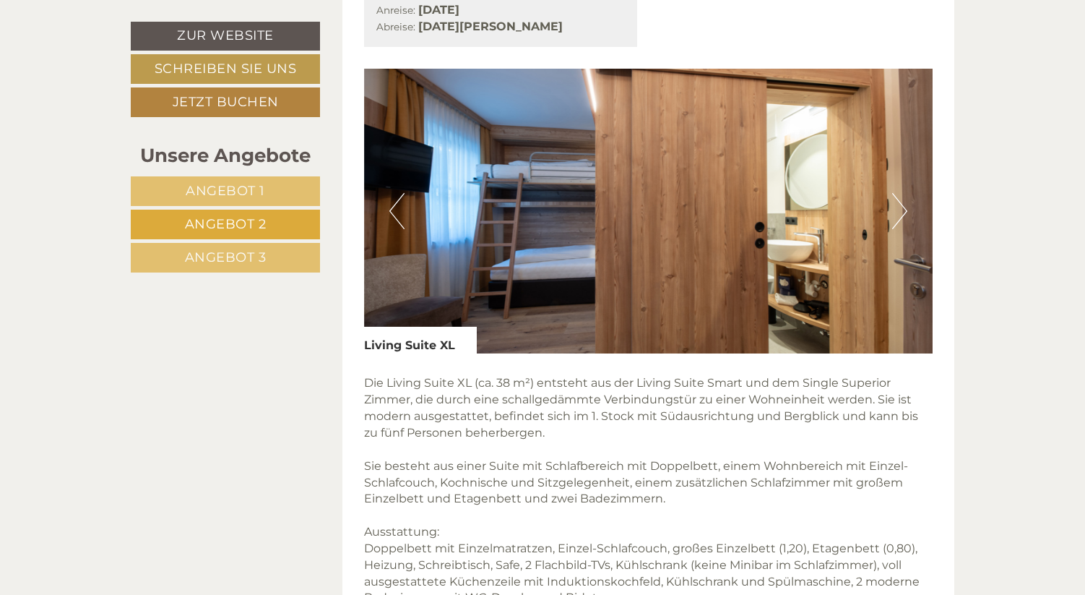
click at [897, 207] on button "Next" at bounding box center [899, 211] width 15 height 36
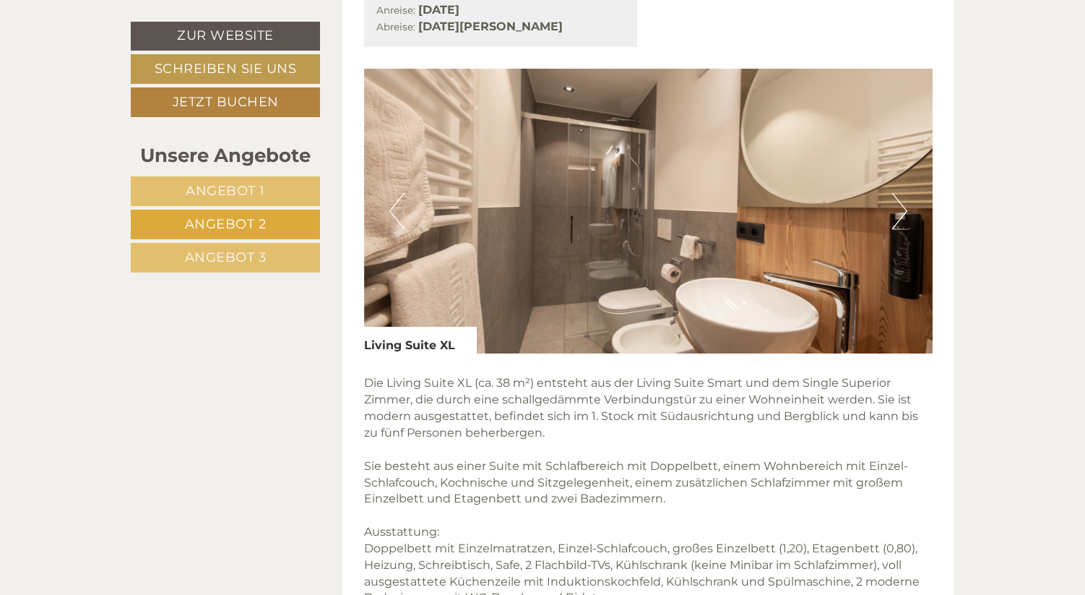
click at [897, 207] on button "Next" at bounding box center [899, 211] width 15 height 36
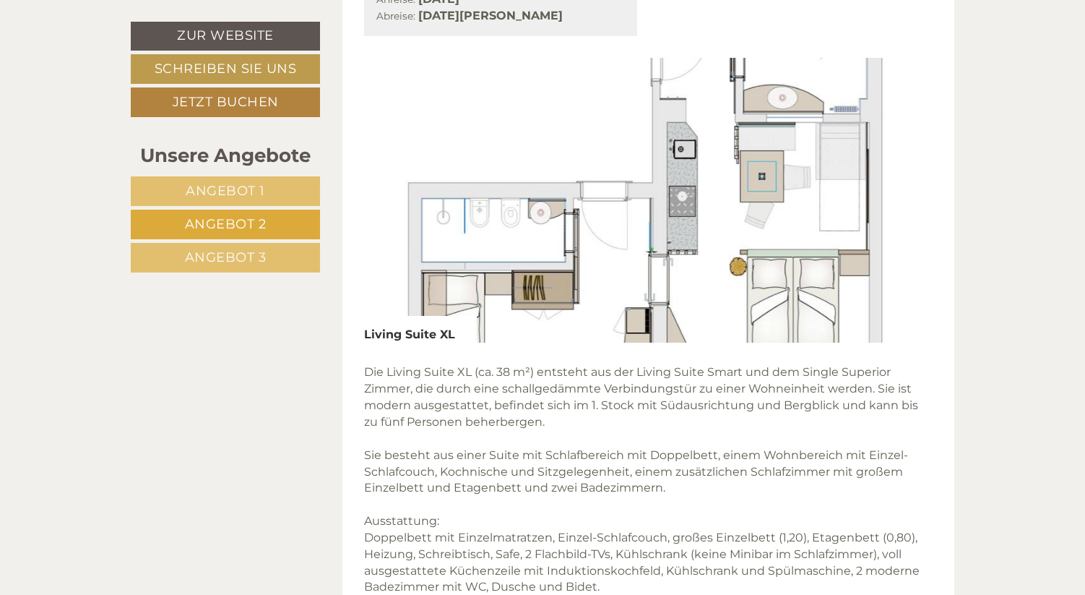
scroll to position [902, 0]
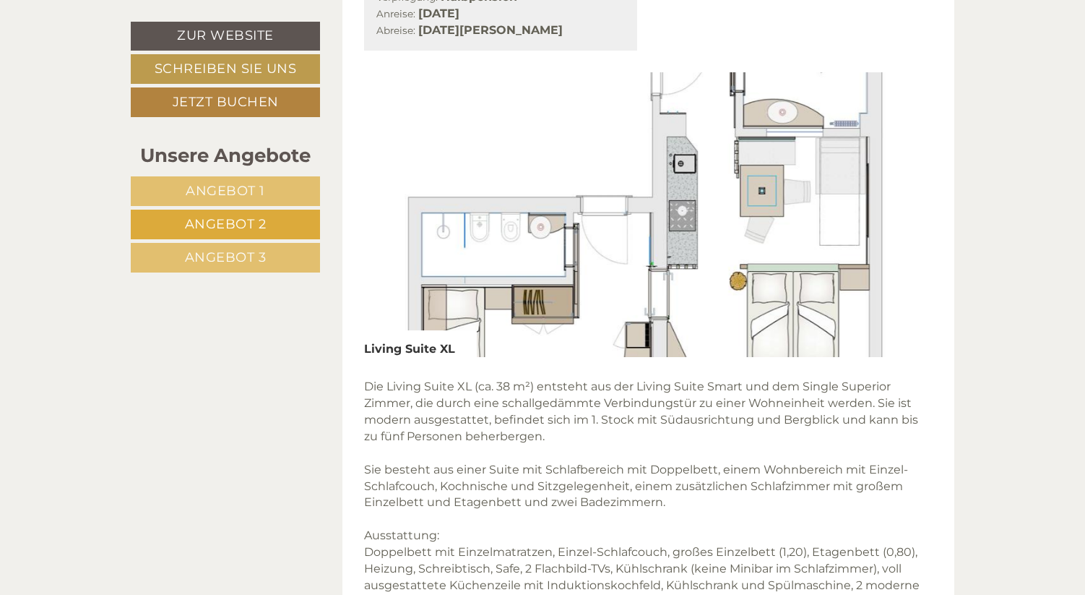
click at [770, 210] on img at bounding box center [648, 214] width 569 height 285
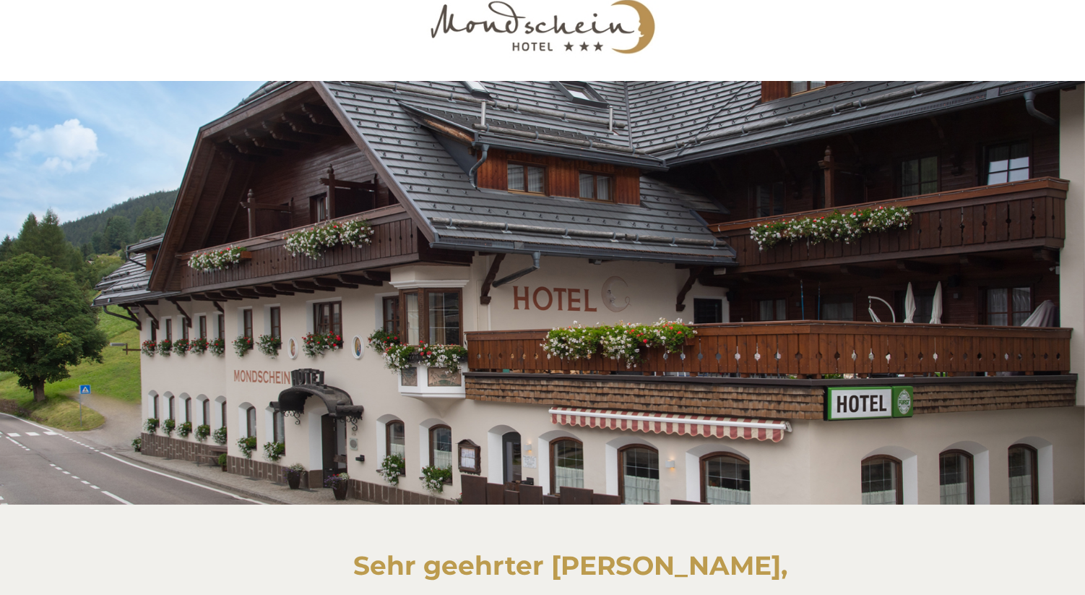
scroll to position [0, 0]
